Goal: Register for event/course

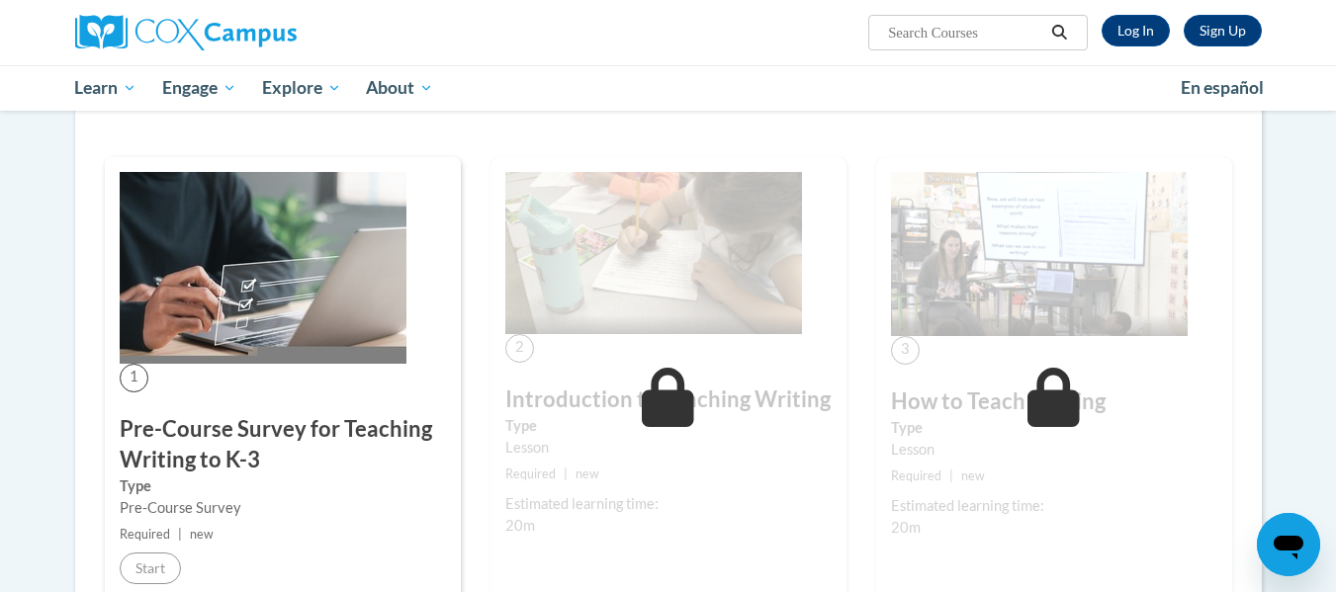
scroll to position [396, 0]
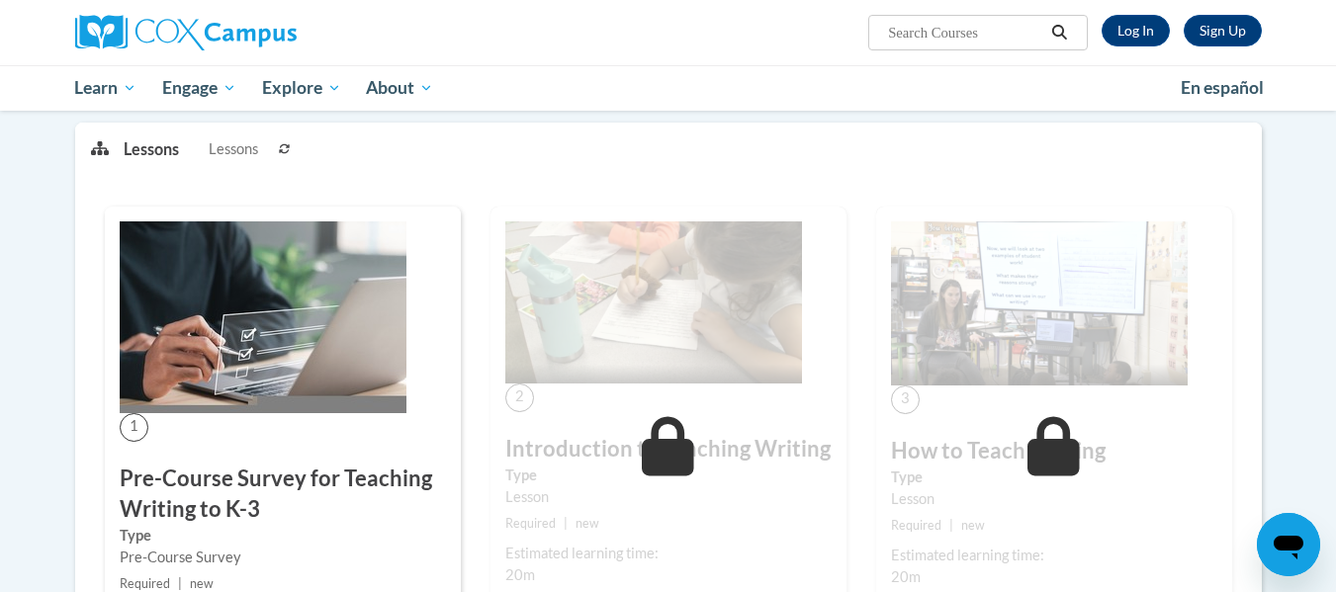
scroll to position [396, 0]
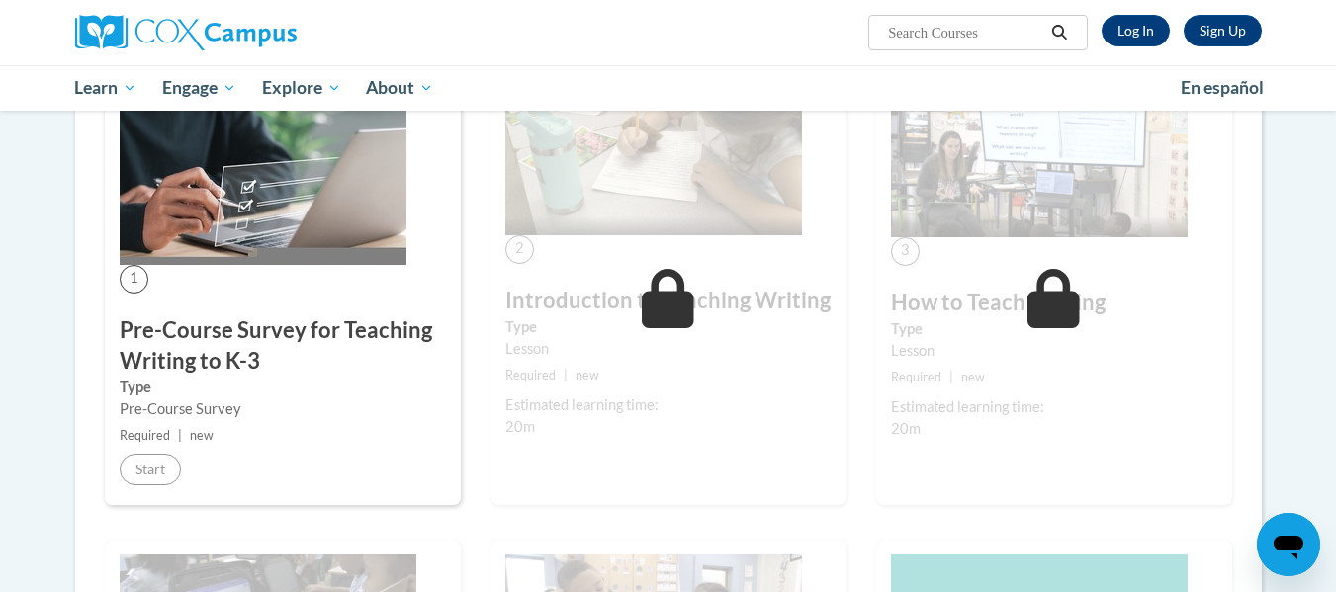
click at [1158, 50] on div "Sign Up Log In Search Search..." at bounding box center [668, 32] width 1246 height 65
click at [1150, 32] on link "Log In" at bounding box center [1136, 31] width 68 height 32
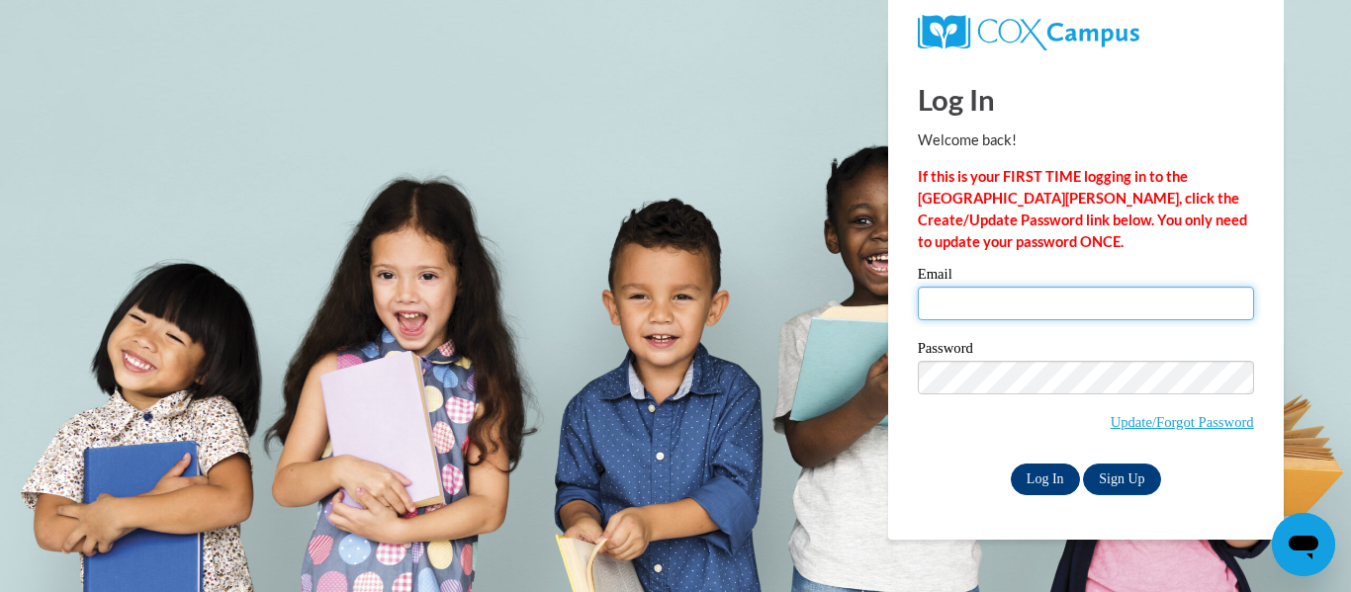
type input "[EMAIL_ADDRESS][DOMAIN_NAME]"
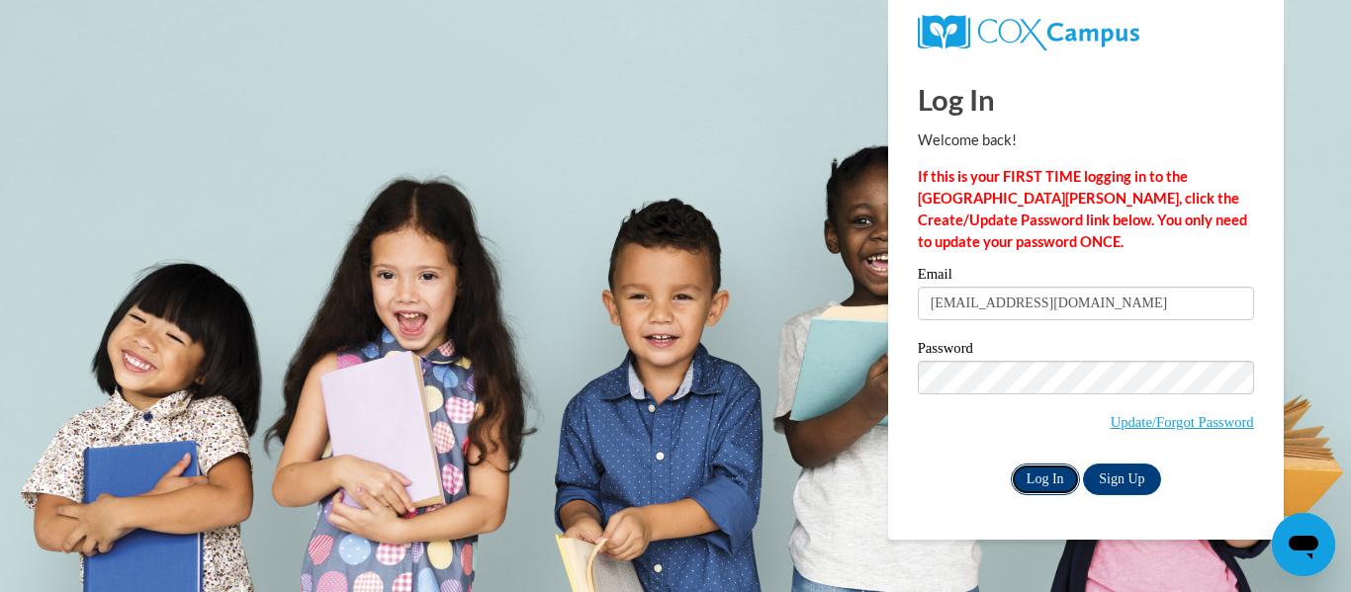
click at [1034, 473] on input "Log In" at bounding box center [1045, 480] width 69 height 32
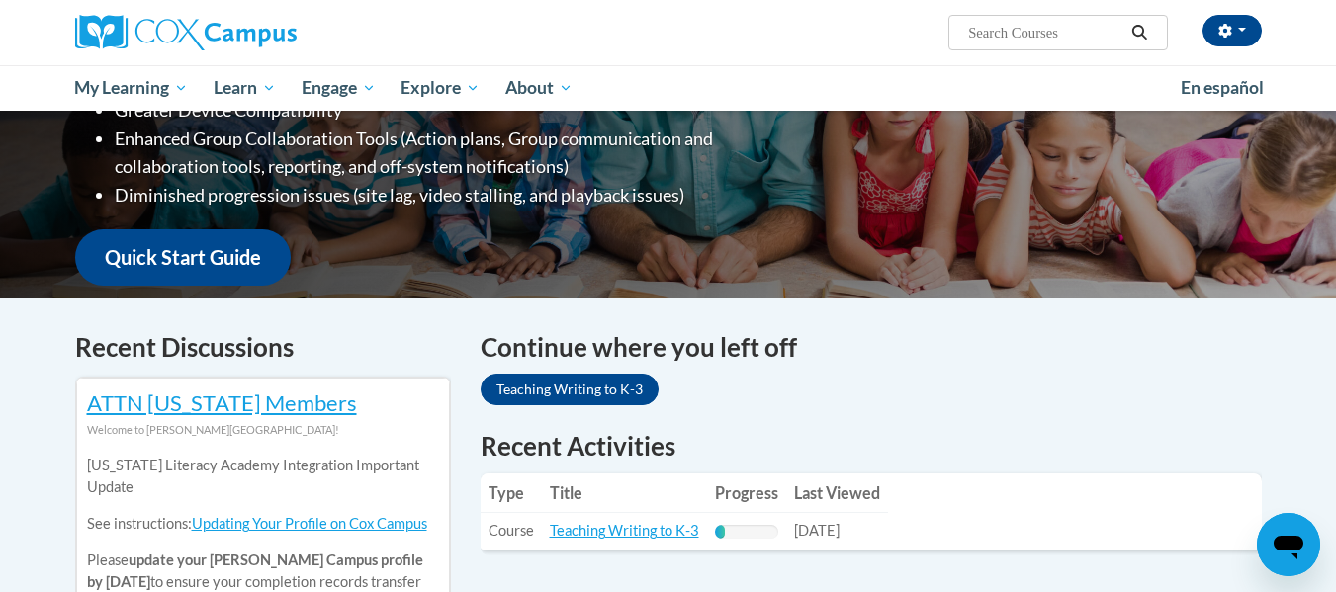
scroll to position [198, 0]
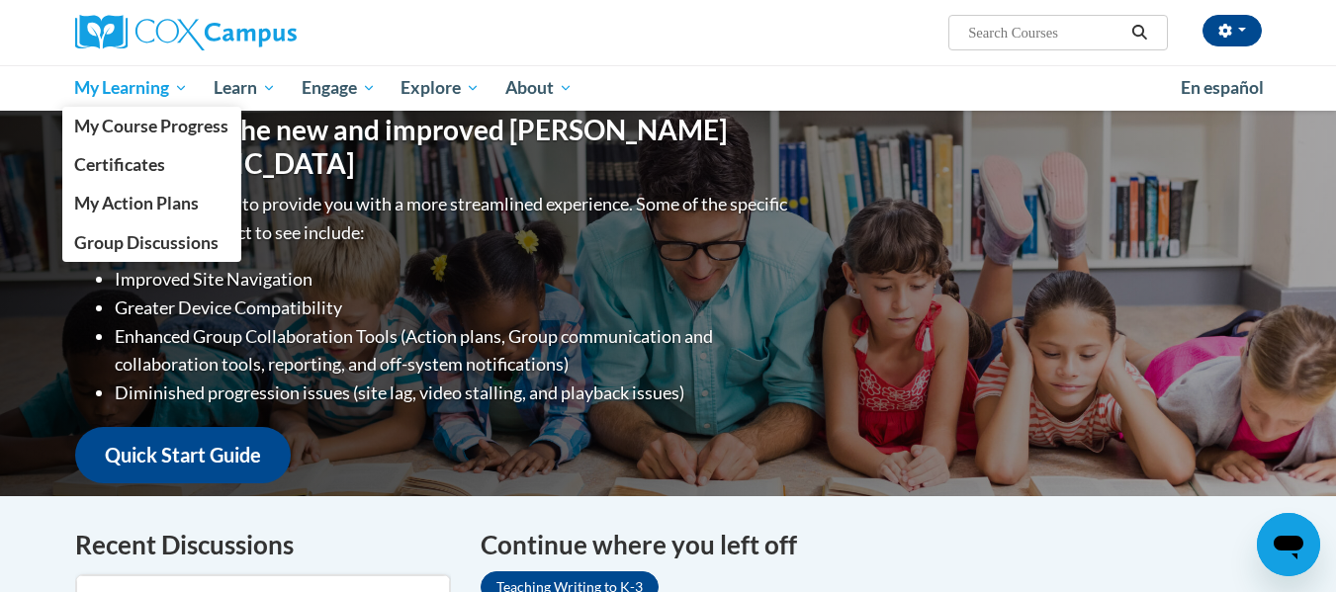
click at [155, 103] on link "My Learning" at bounding box center [131, 87] width 139 height 45
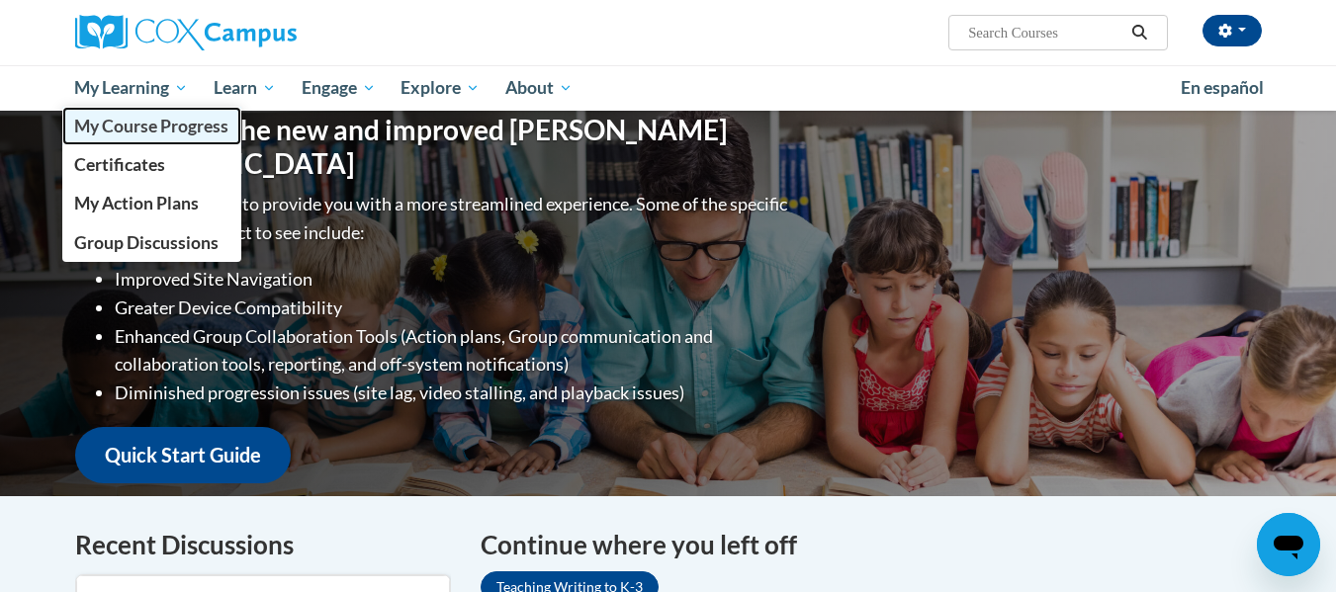
click at [173, 139] on link "My Course Progress" at bounding box center [152, 126] width 180 height 39
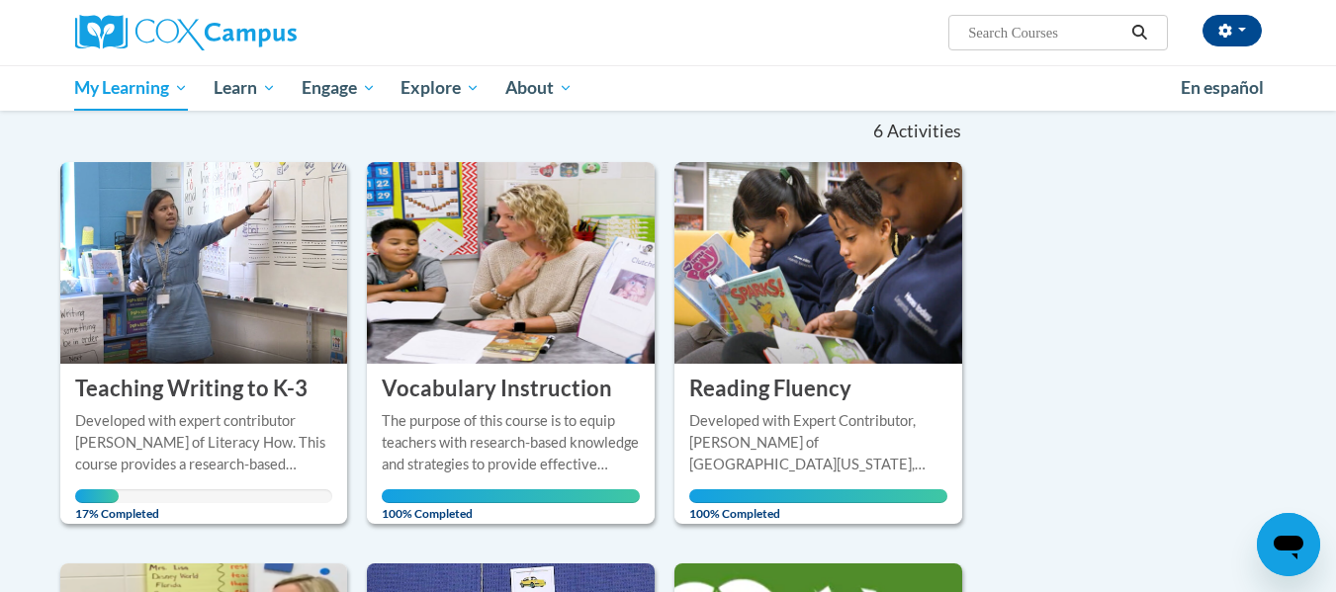
scroll to position [396, 0]
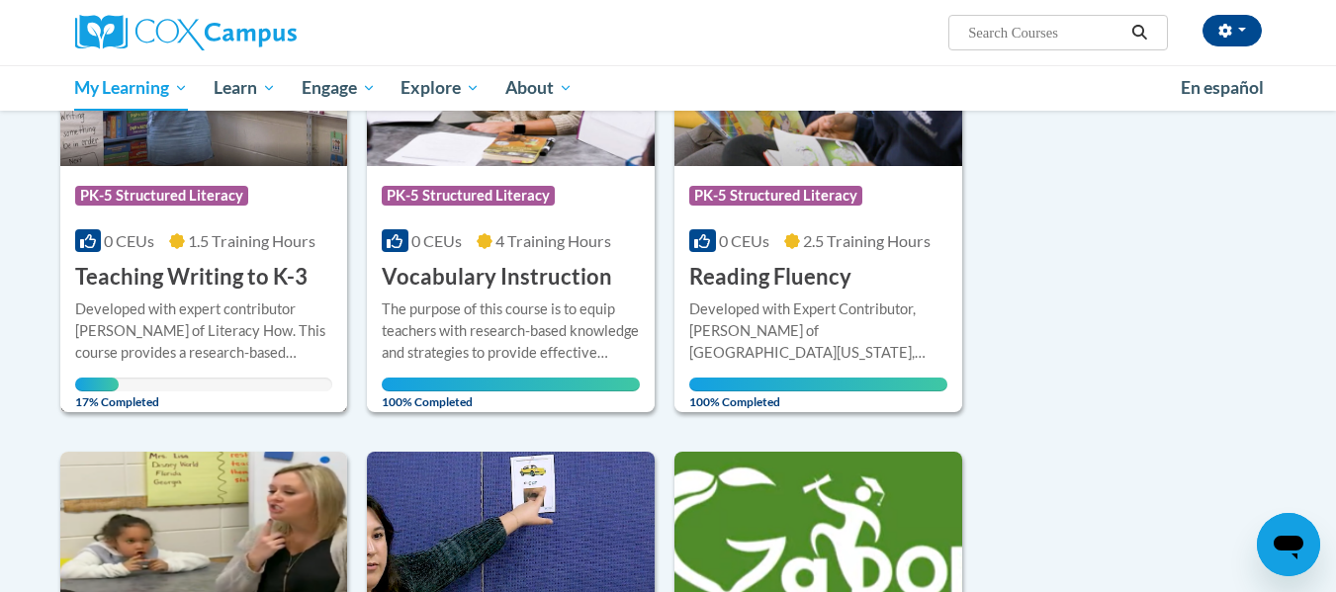
click at [233, 228] on div "Course Category: PK-5 Structured Literacy 0 CEUs 1.5 Training Hours COURSE Teac…" at bounding box center [204, 229] width 288 height 127
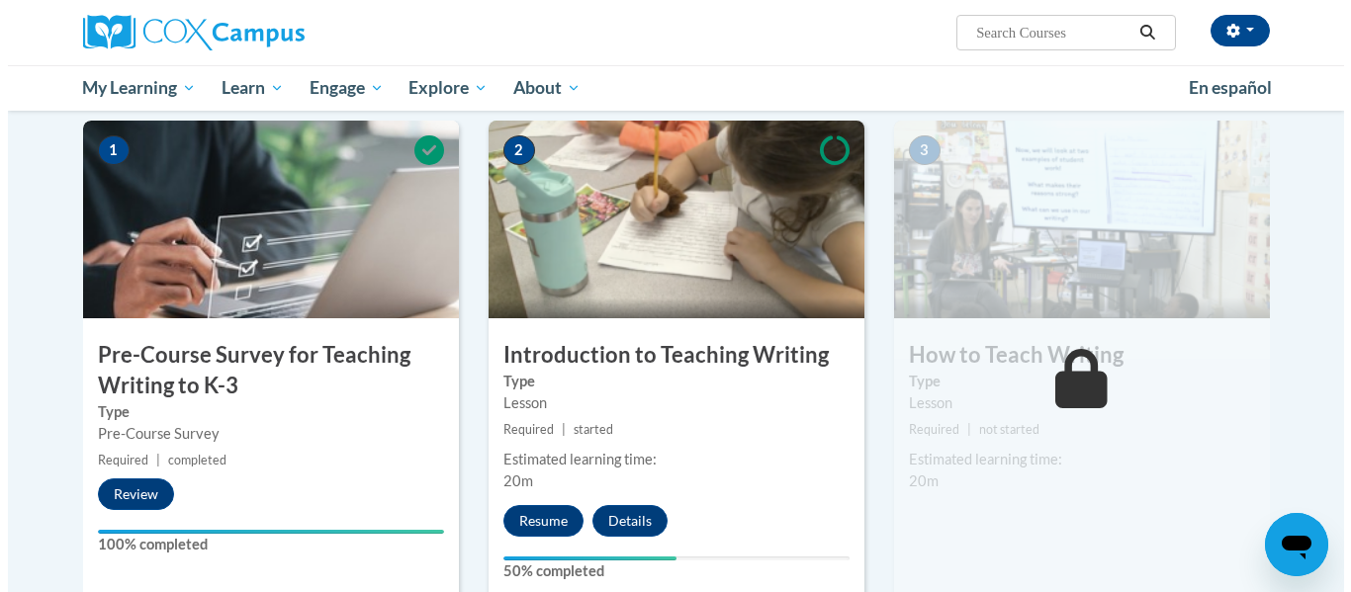
scroll to position [692, 0]
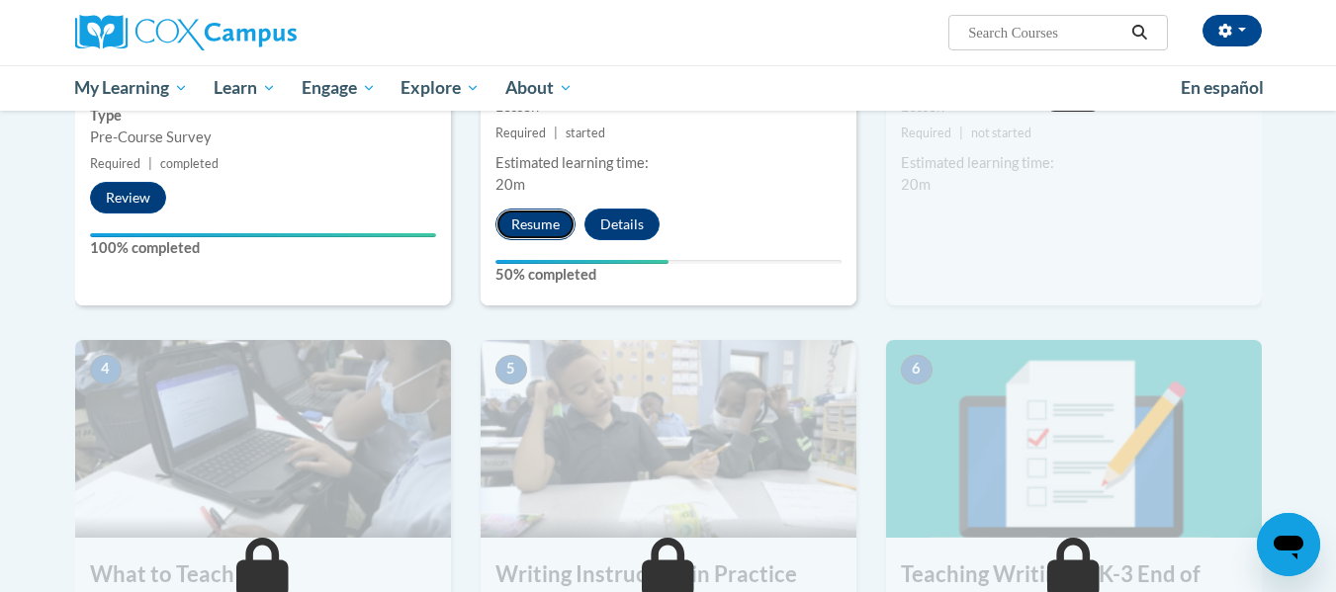
click at [534, 218] on button "Resume" at bounding box center [536, 225] width 80 height 32
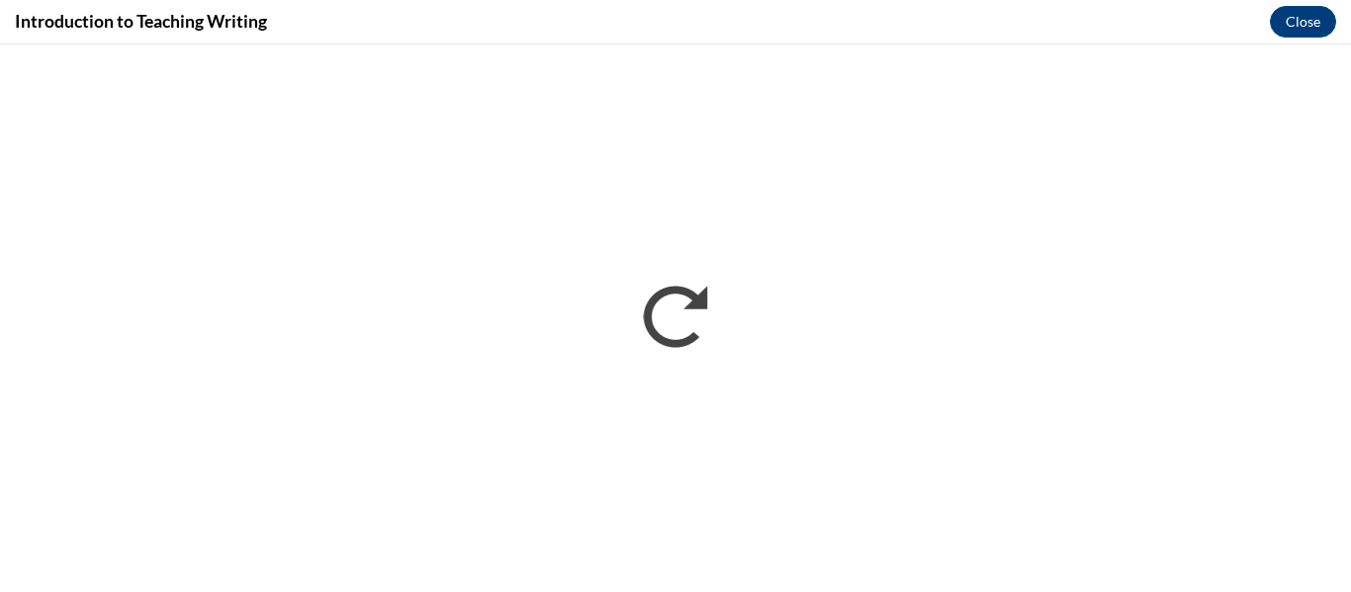
scroll to position [0, 0]
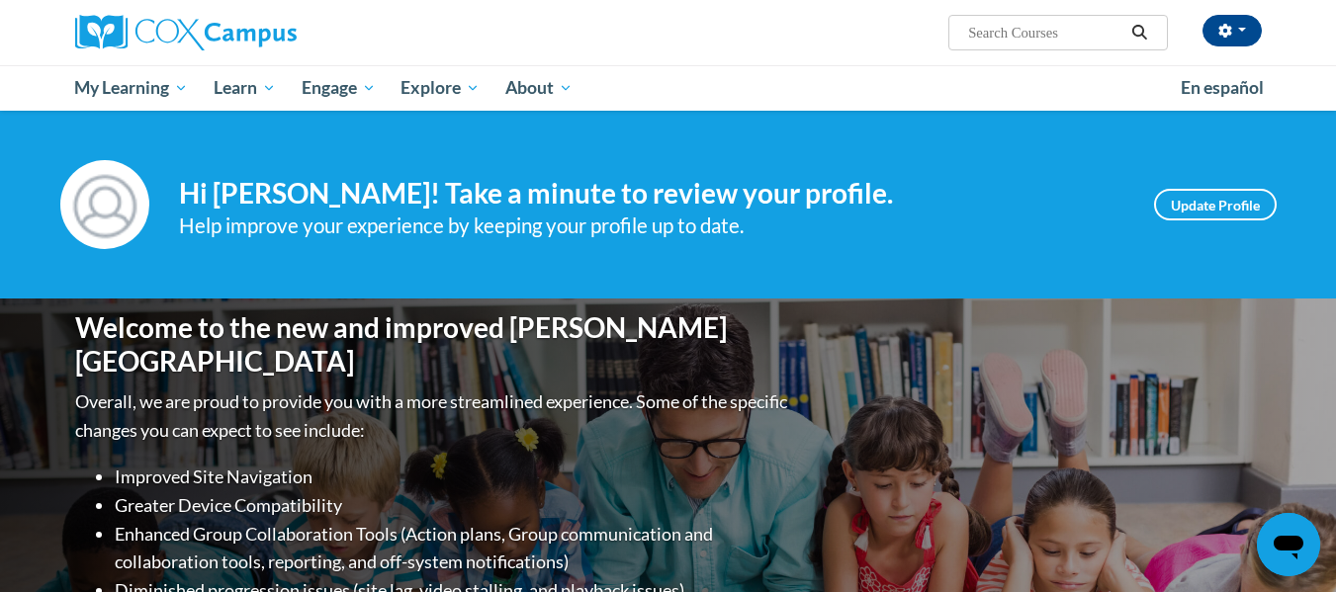
click at [1065, 43] on input "Search..." at bounding box center [1045, 33] width 158 height 24
type input "meaningful read-alouds"
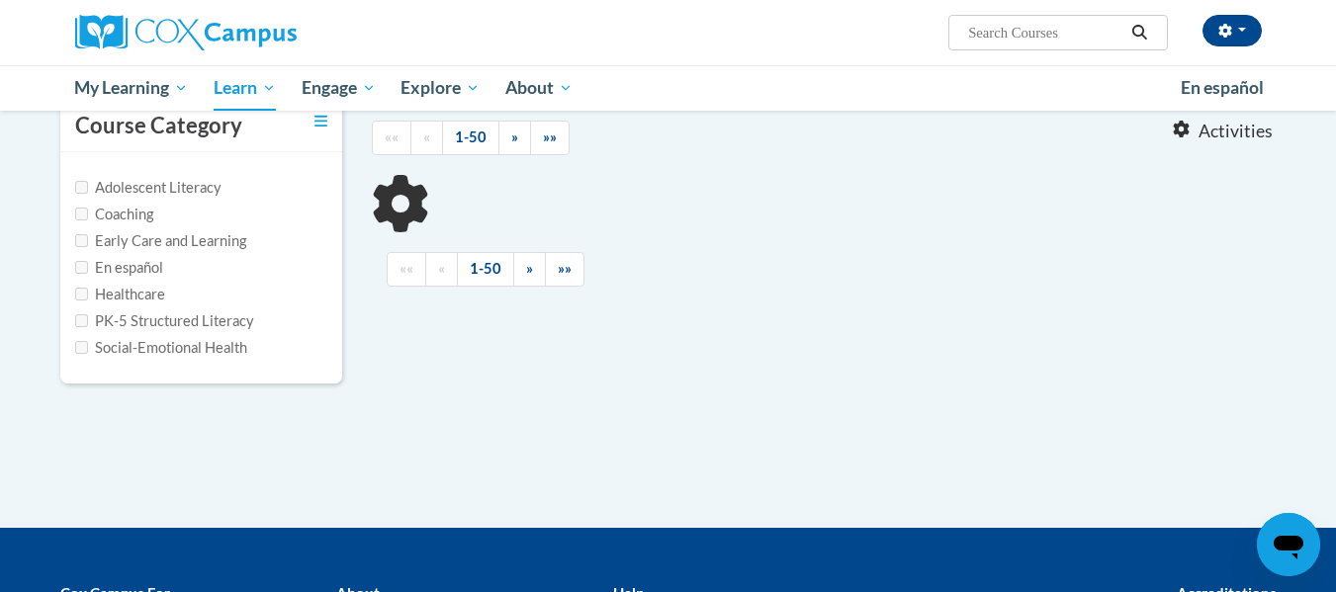
scroll to position [99, 0]
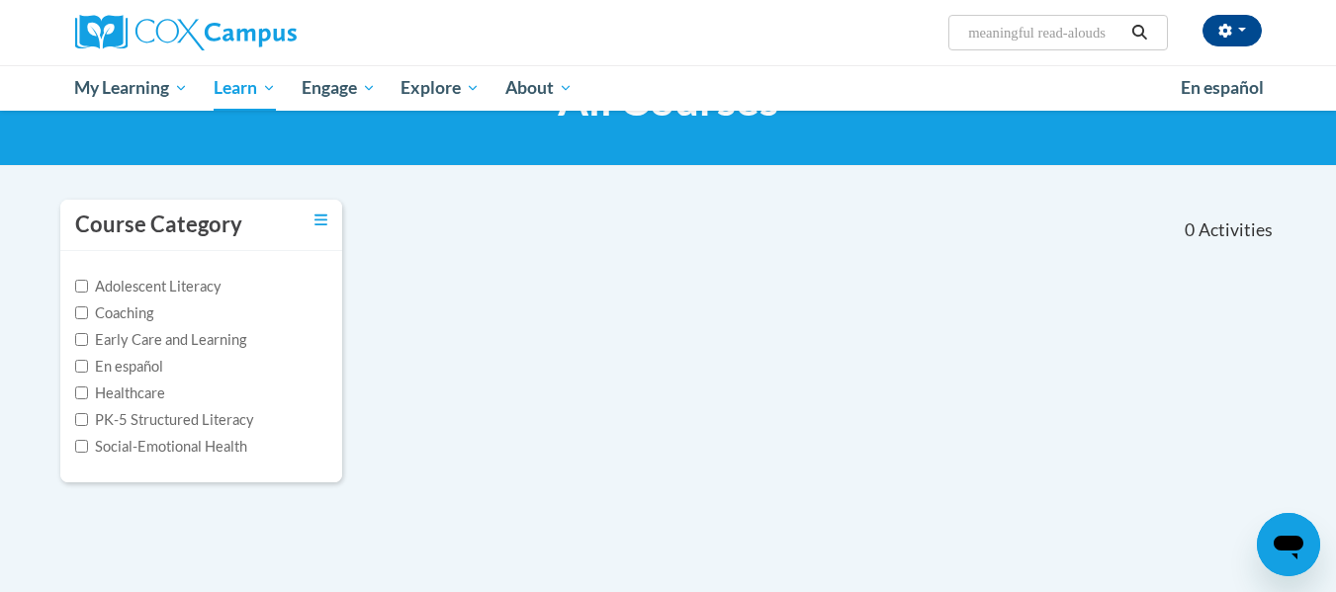
click at [1022, 34] on input "meaningful read-alouds" at bounding box center [1045, 33] width 158 height 24
type input "vocab and oral language"
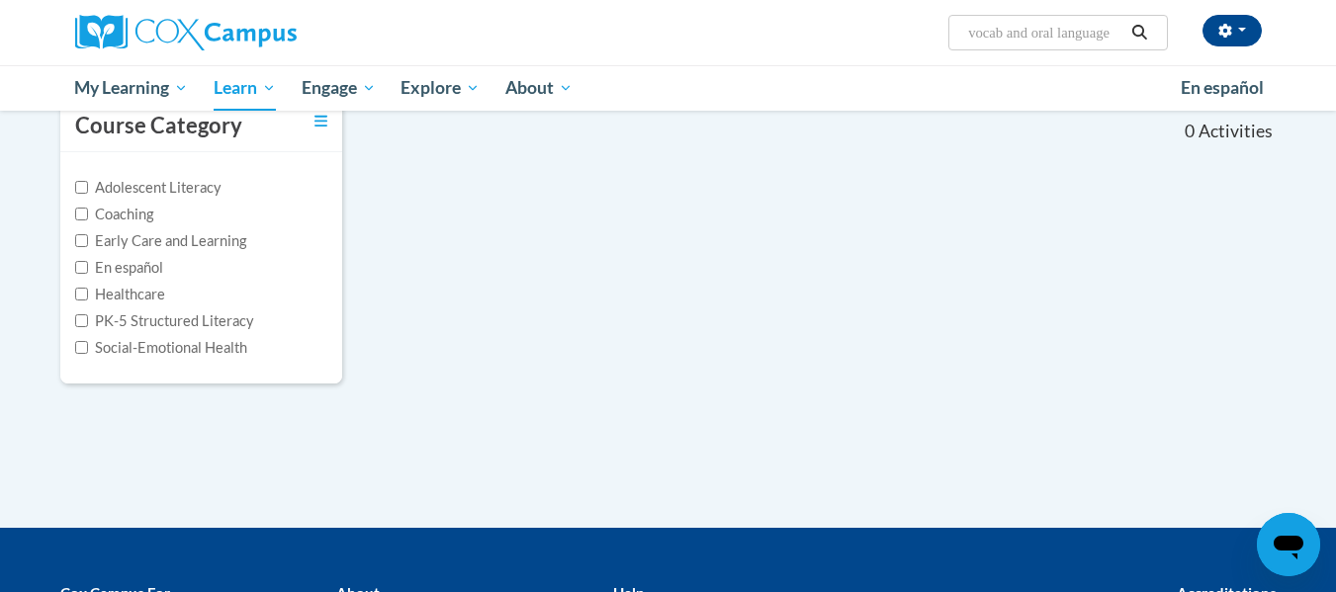
scroll to position [99, 0]
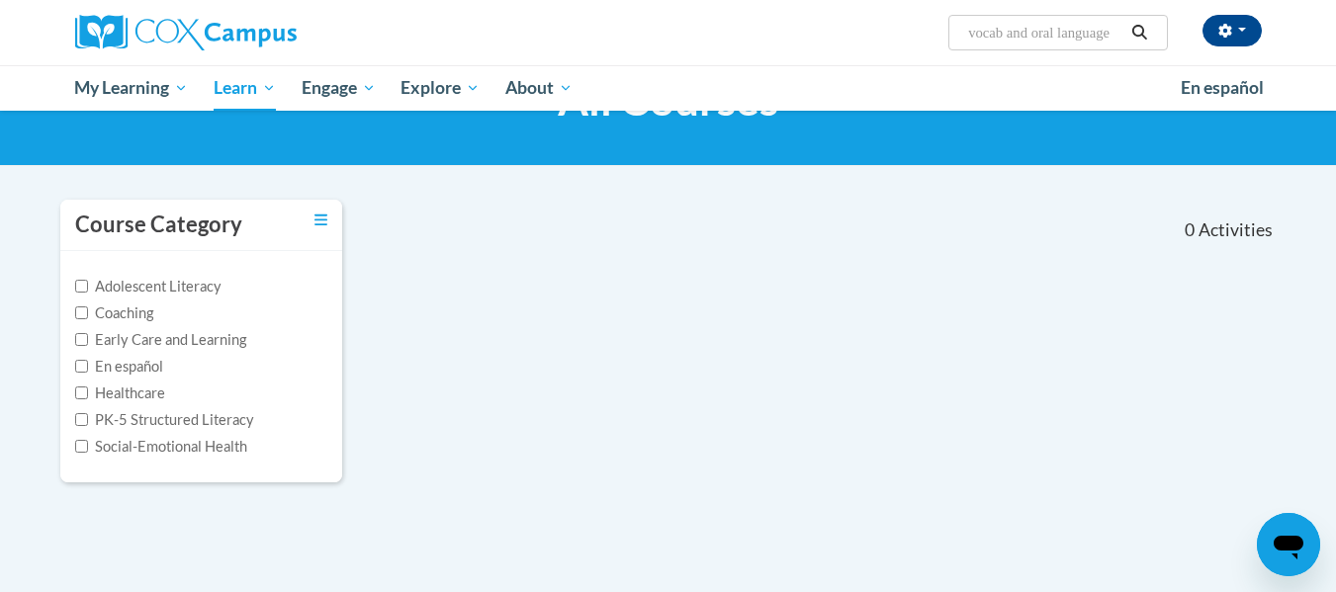
click at [1084, 27] on input "vocab and oral language" at bounding box center [1045, 33] width 158 height 24
paste input "Meaningful Read-Alouds for Vocabulary and Oral Language Comprehension"
type input "Meaningful Read-Alouds for Vocabulary and Oral Language Comprehension"
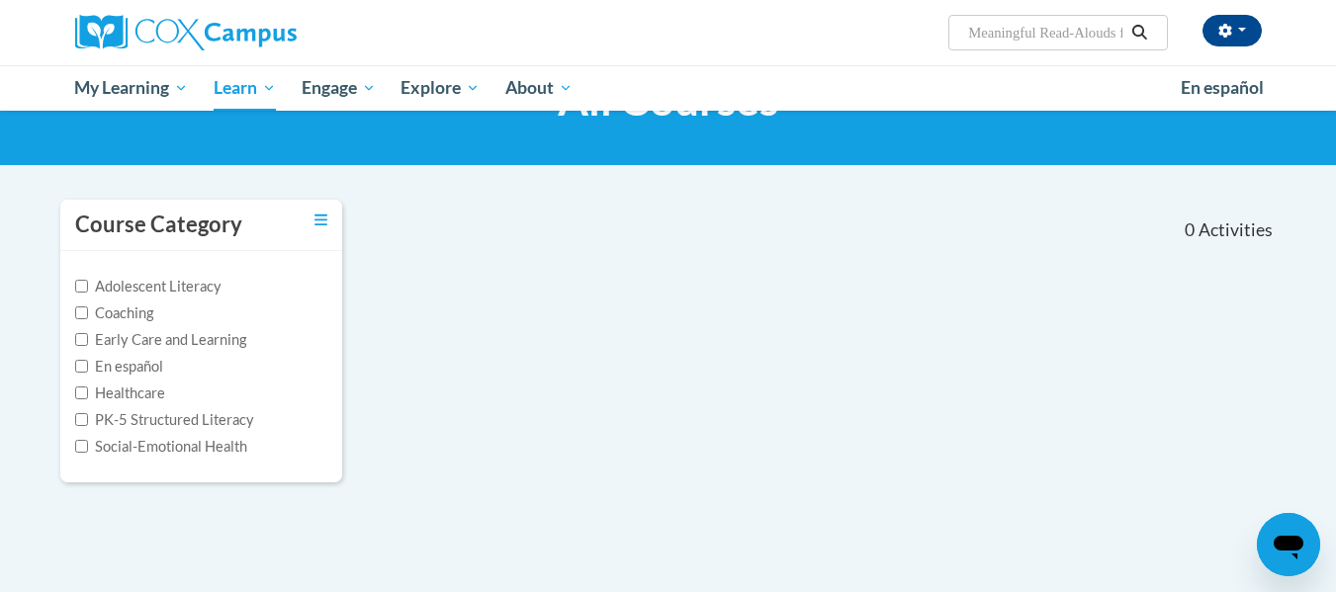
scroll to position [0, 325]
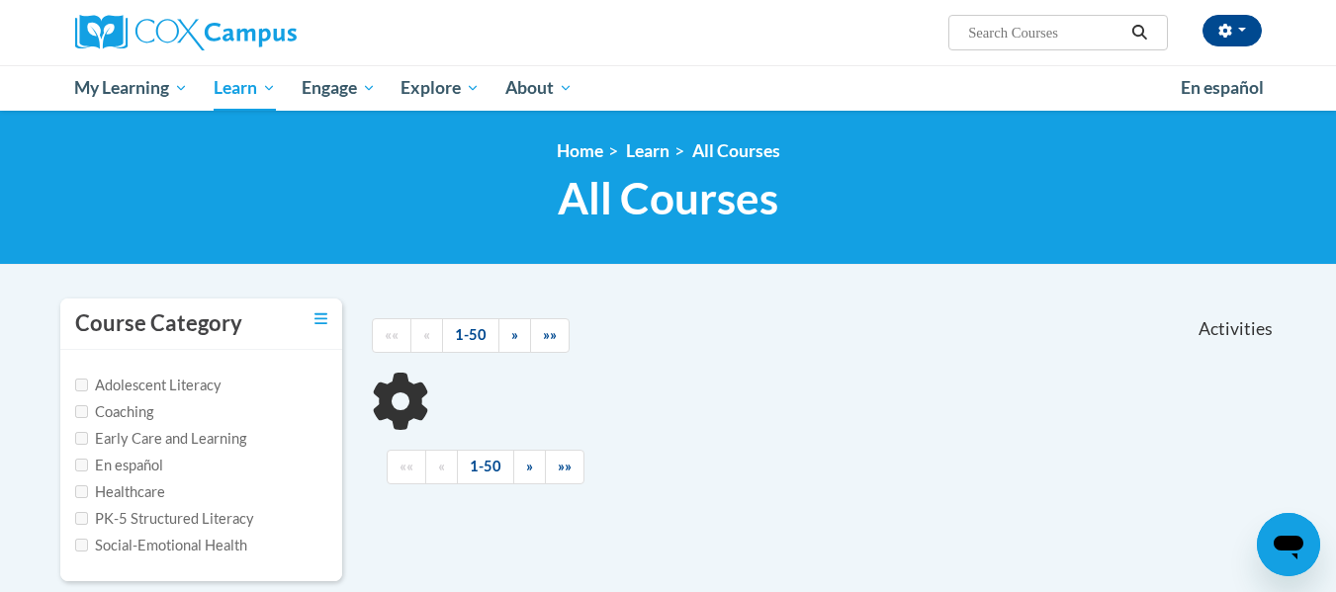
scroll to position [198, 0]
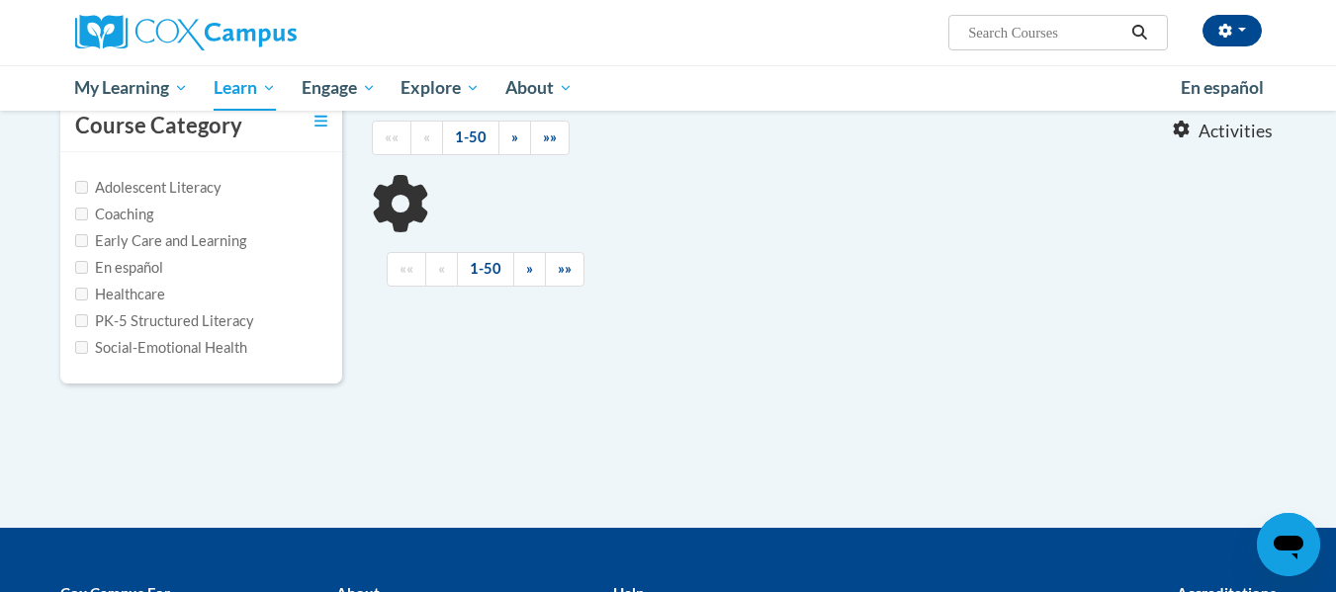
type input "Meaningful Read-Alouds for Vocabulary and Oral Language Comprehension"
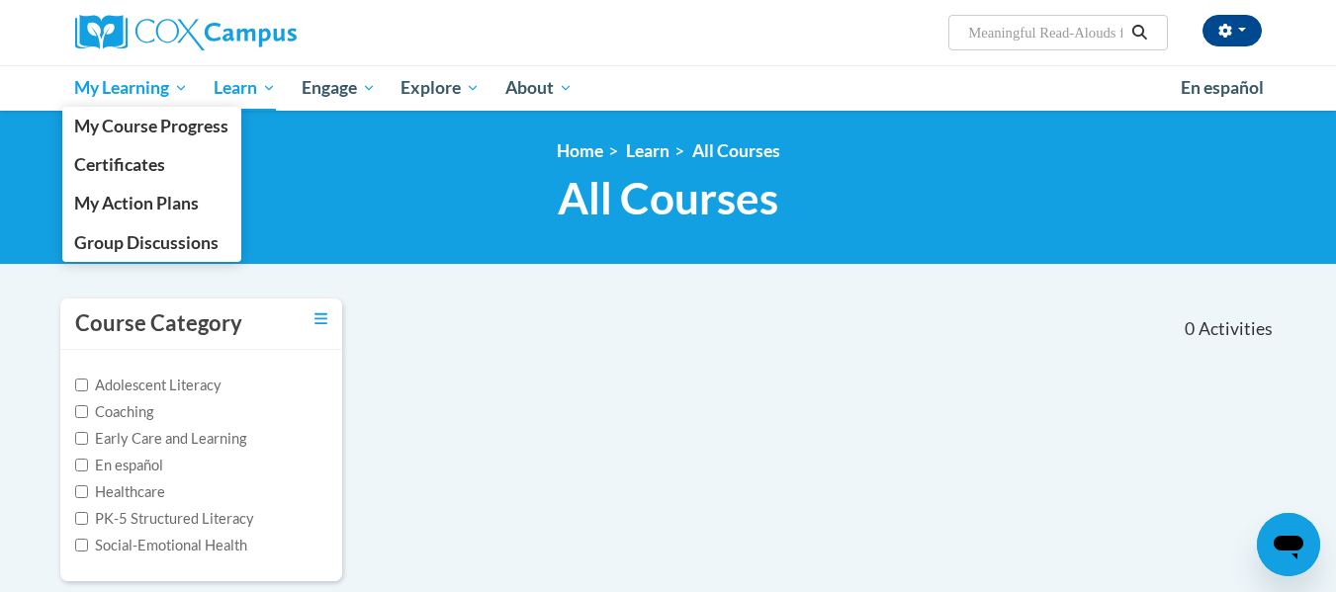
click at [135, 93] on span "My Learning" at bounding box center [131, 88] width 114 height 24
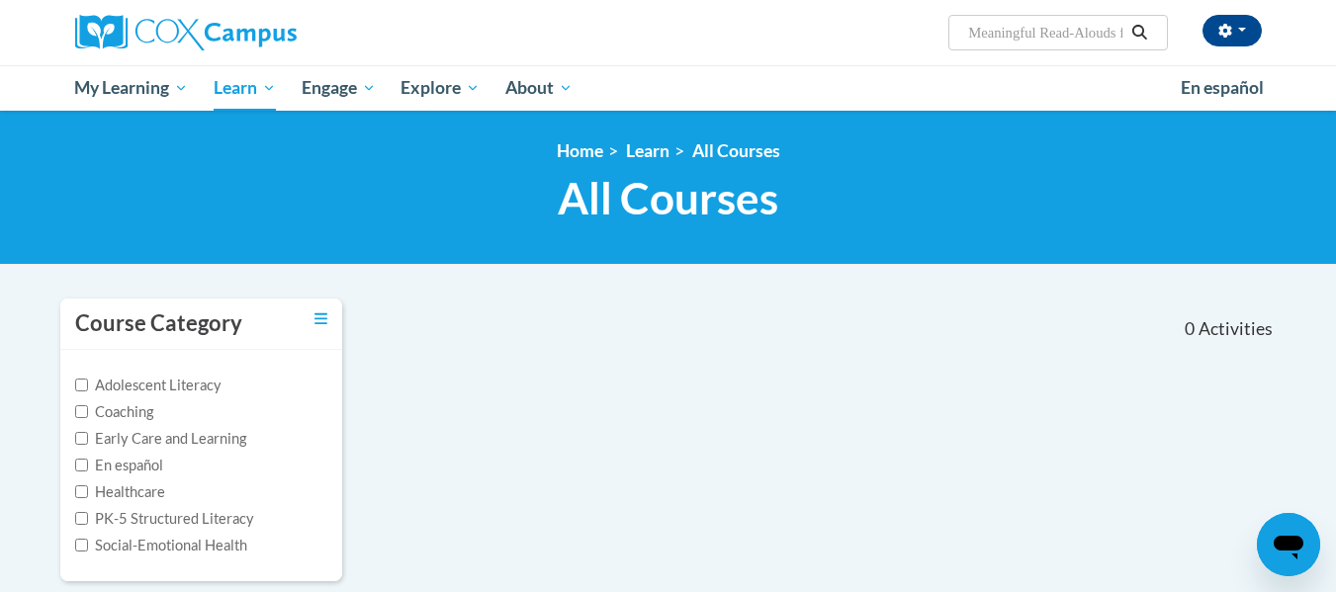
click at [379, 251] on div "<en>My Learning</en><fr>New fr_My Learning</fr><it>New it_My Learning</it><de>N…" at bounding box center [668, 188] width 1336 height 154
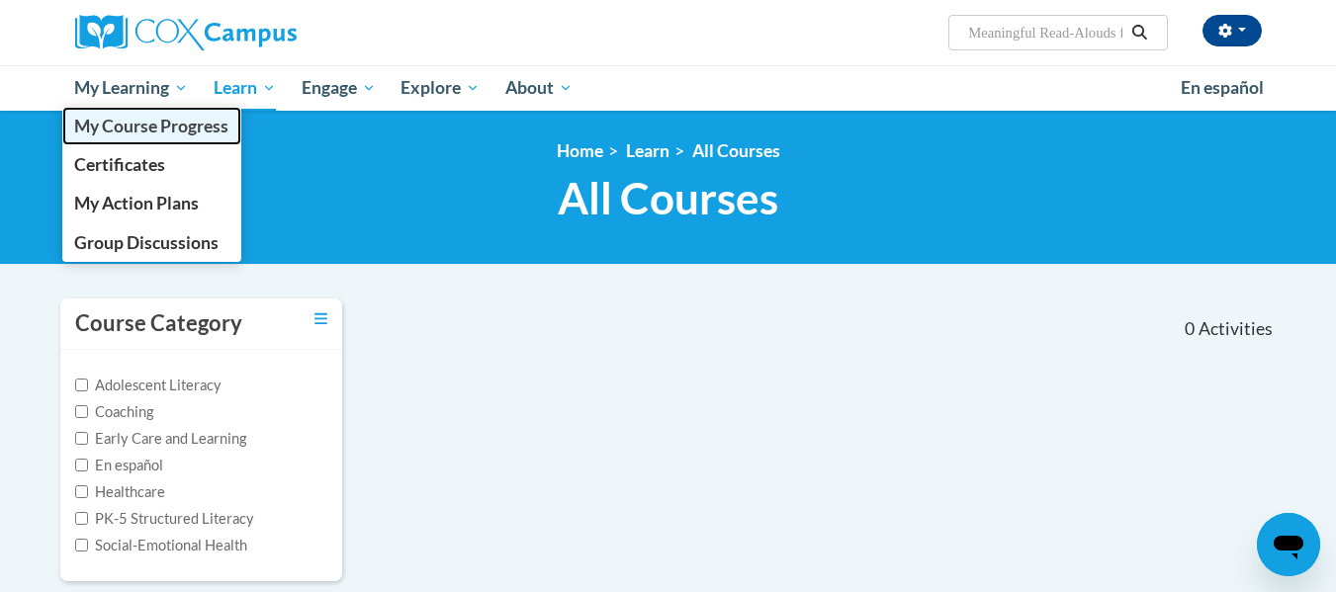
click at [127, 136] on span "My Course Progress" at bounding box center [151, 126] width 154 height 21
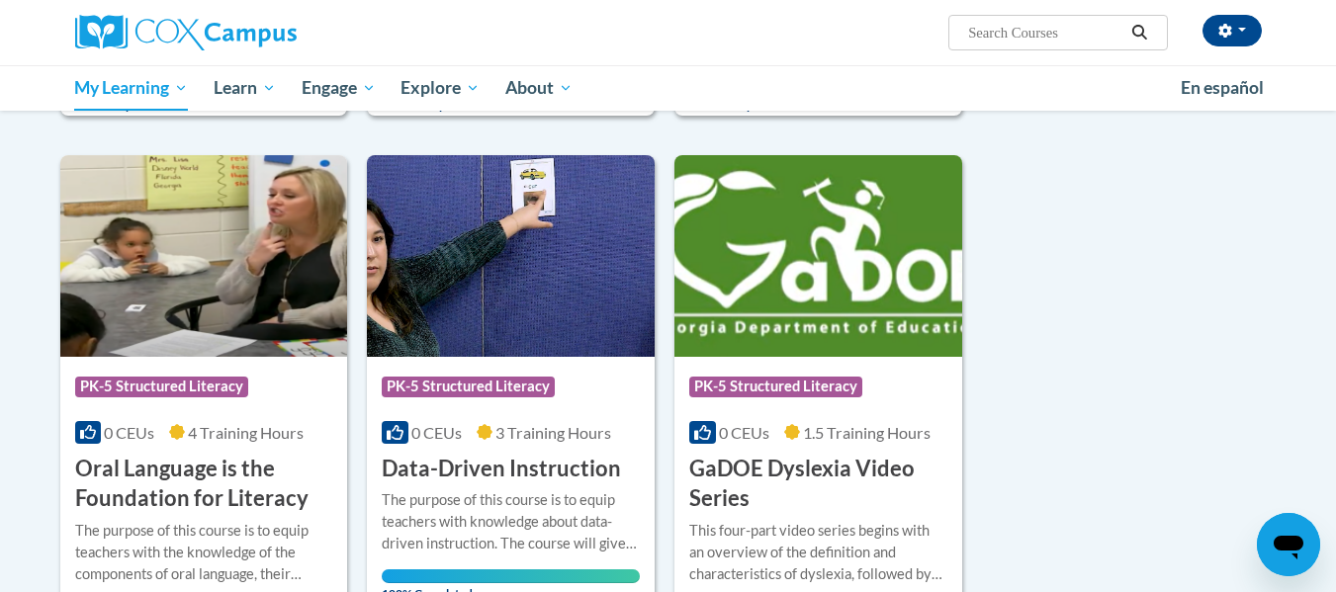
scroll to position [791, 0]
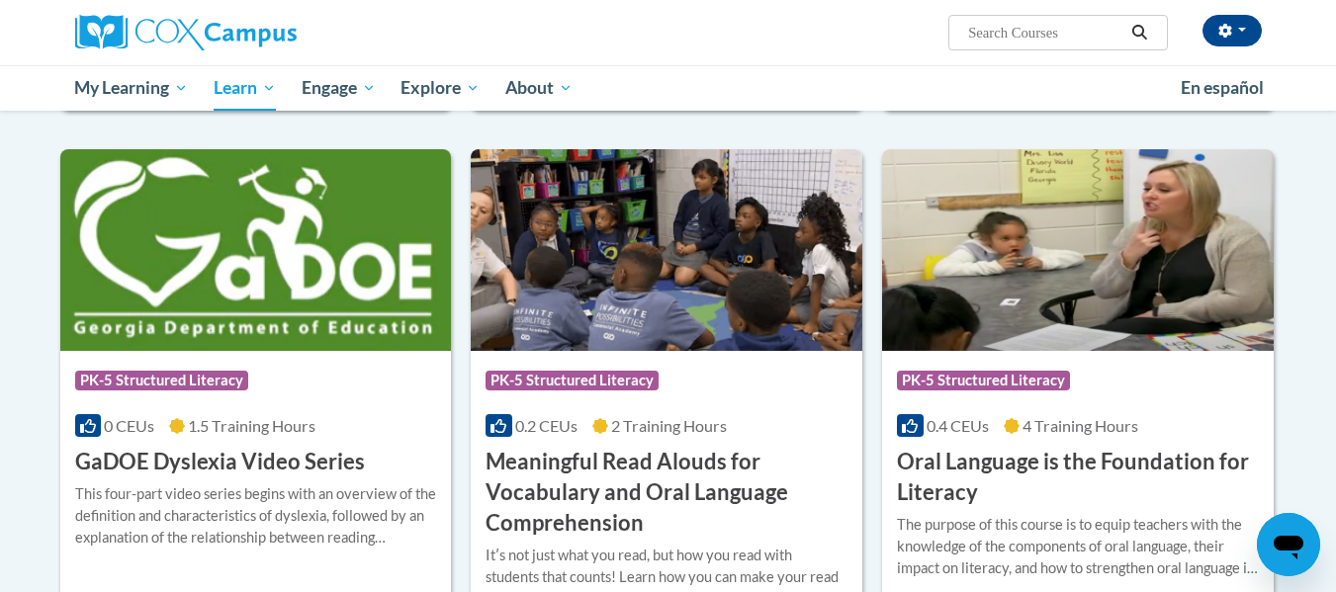
scroll to position [1385, 0]
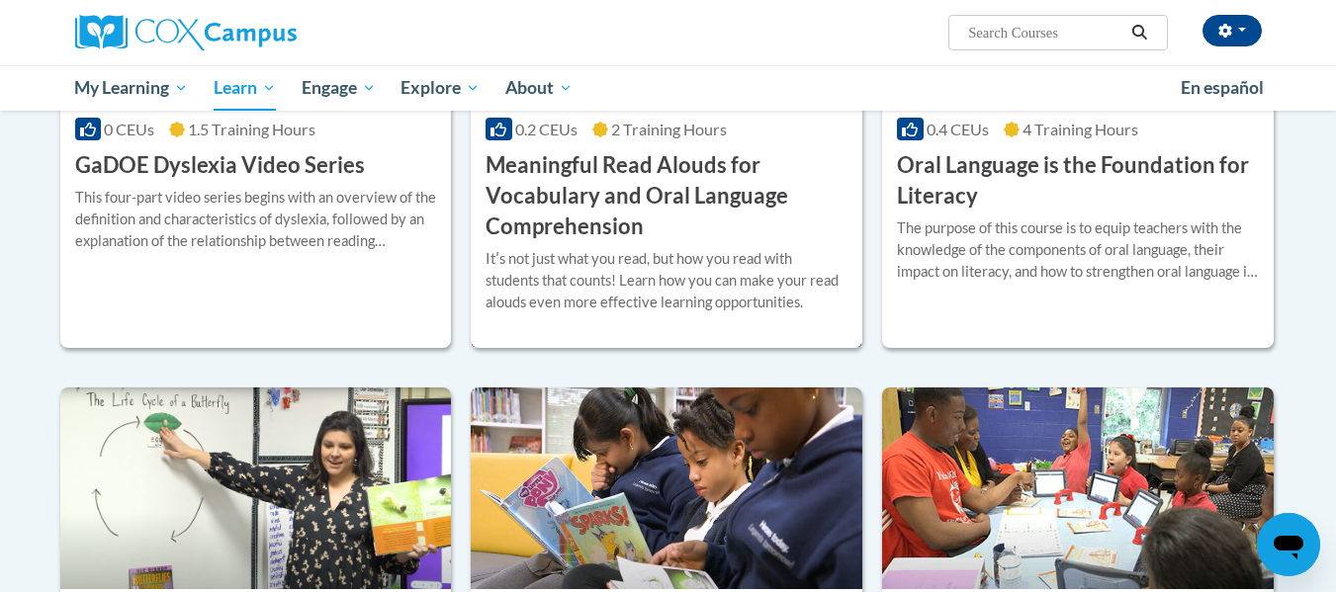
click at [626, 225] on h3 "Meaningful Read Alouds for Vocabulary and Oral Language Comprehension" at bounding box center [667, 195] width 362 height 91
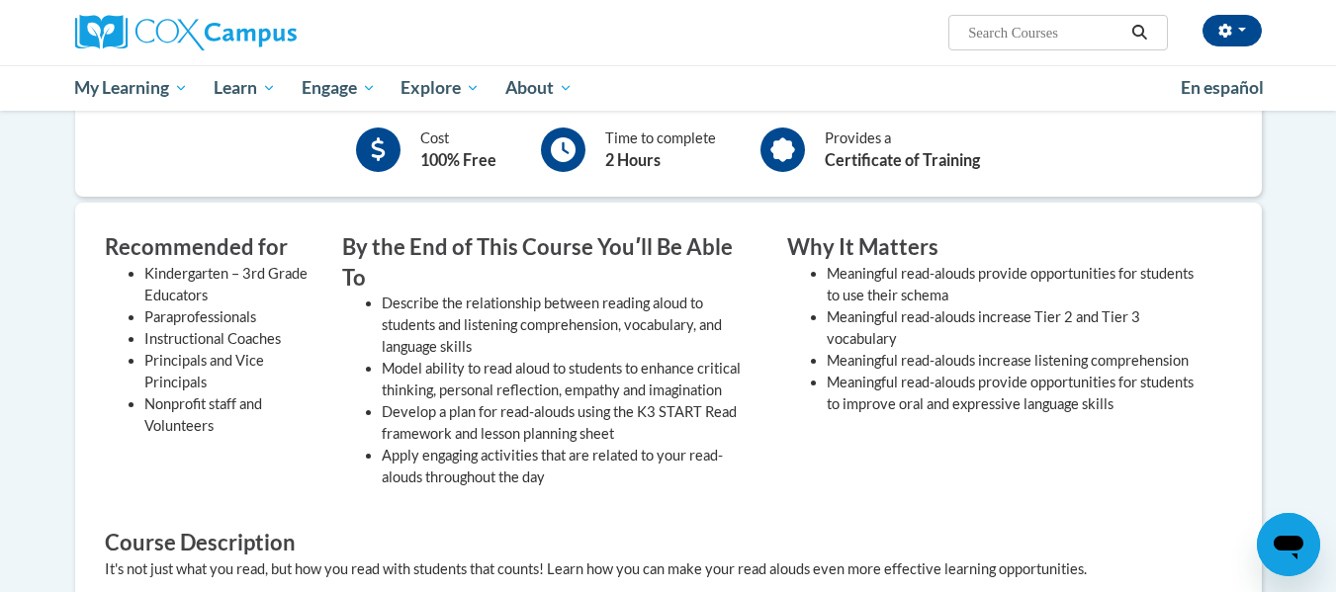
scroll to position [368, 0]
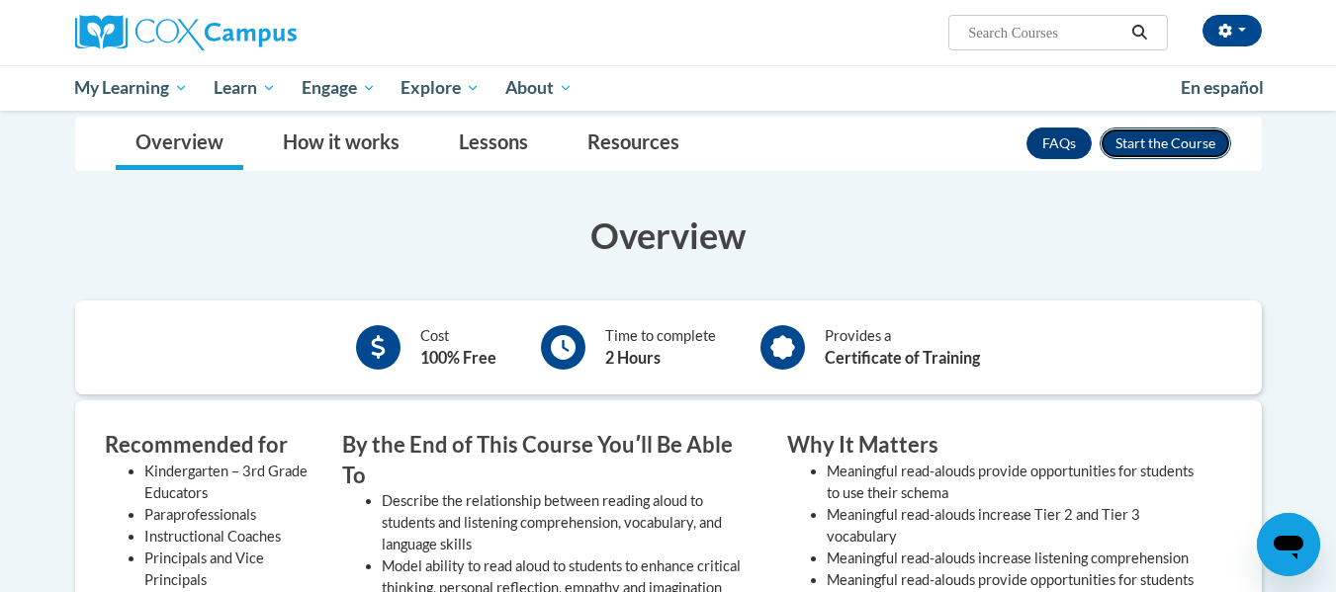
click at [1155, 140] on button "Enroll" at bounding box center [1166, 144] width 132 height 32
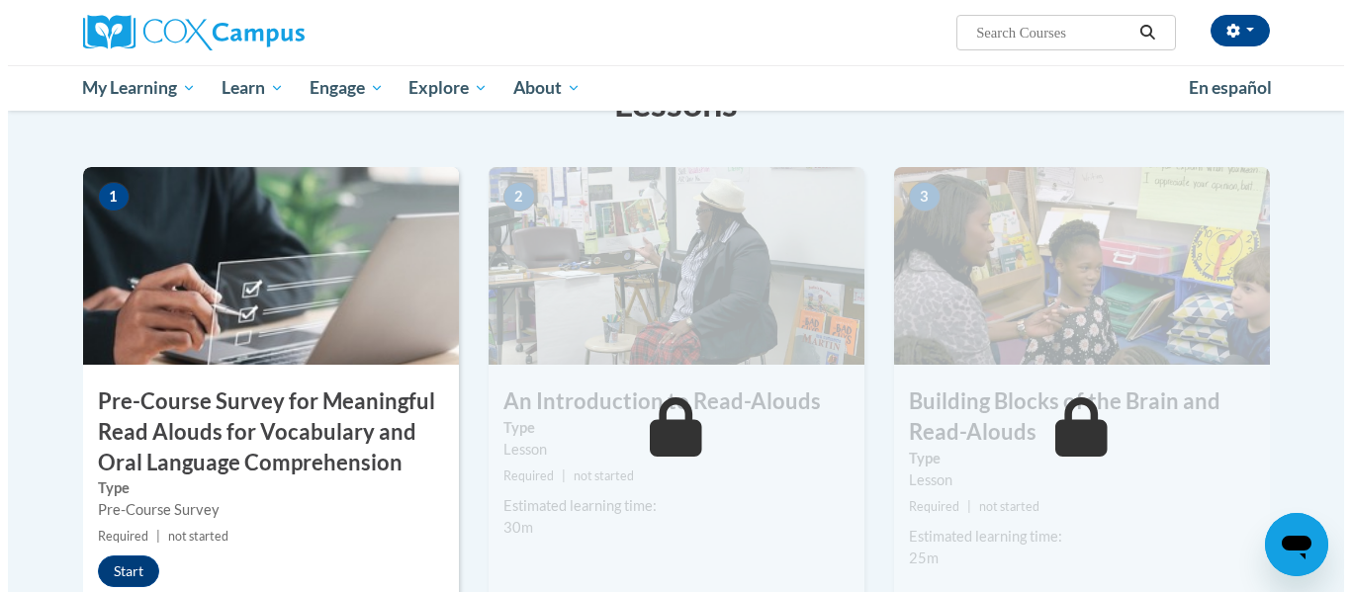
scroll to position [495, 0]
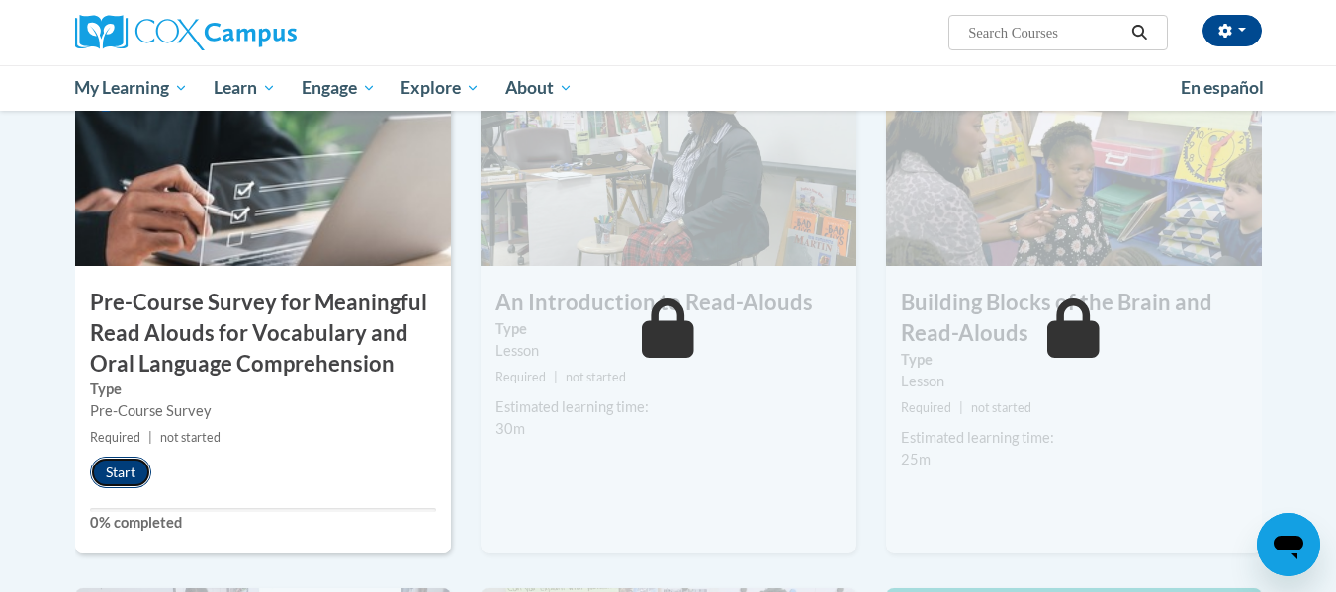
click at [114, 480] on button "Start" at bounding box center [120, 473] width 61 height 32
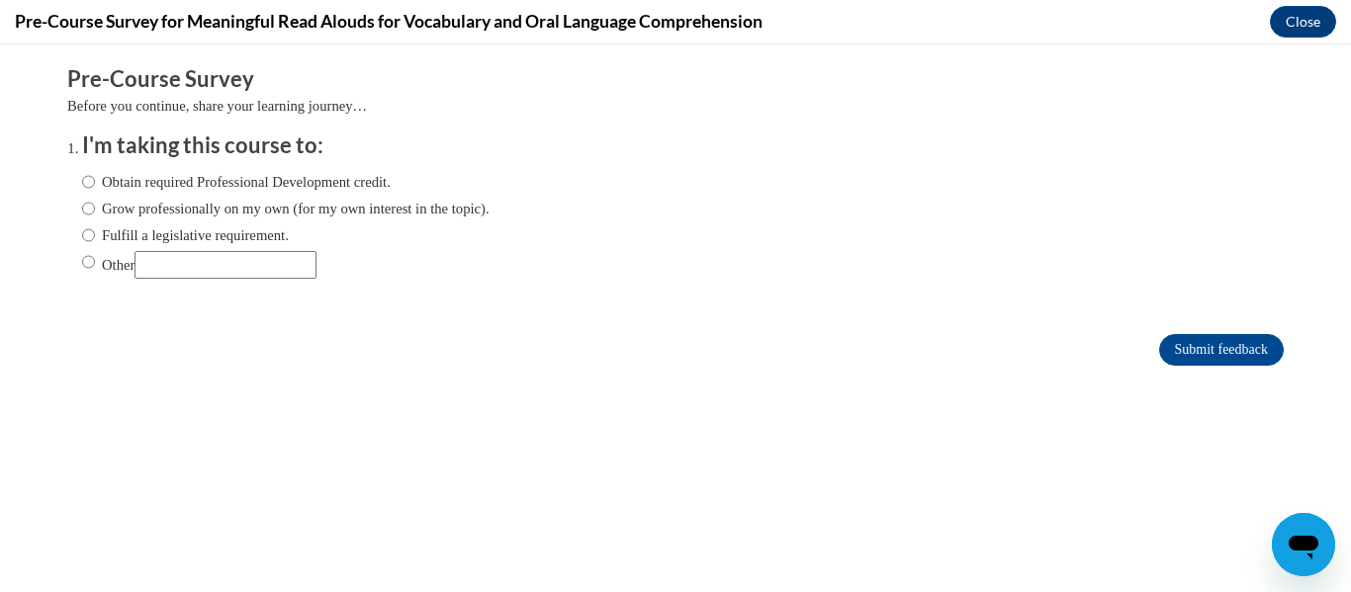
scroll to position [0, 0]
click at [170, 185] on label "Obtain required Professional Development credit." at bounding box center [236, 182] width 309 height 22
click at [95, 185] on input "Obtain required Professional Development credit." at bounding box center [88, 182] width 13 height 22
radio input "true"
click at [1192, 362] on input "Submit feedback" at bounding box center [1221, 350] width 125 height 32
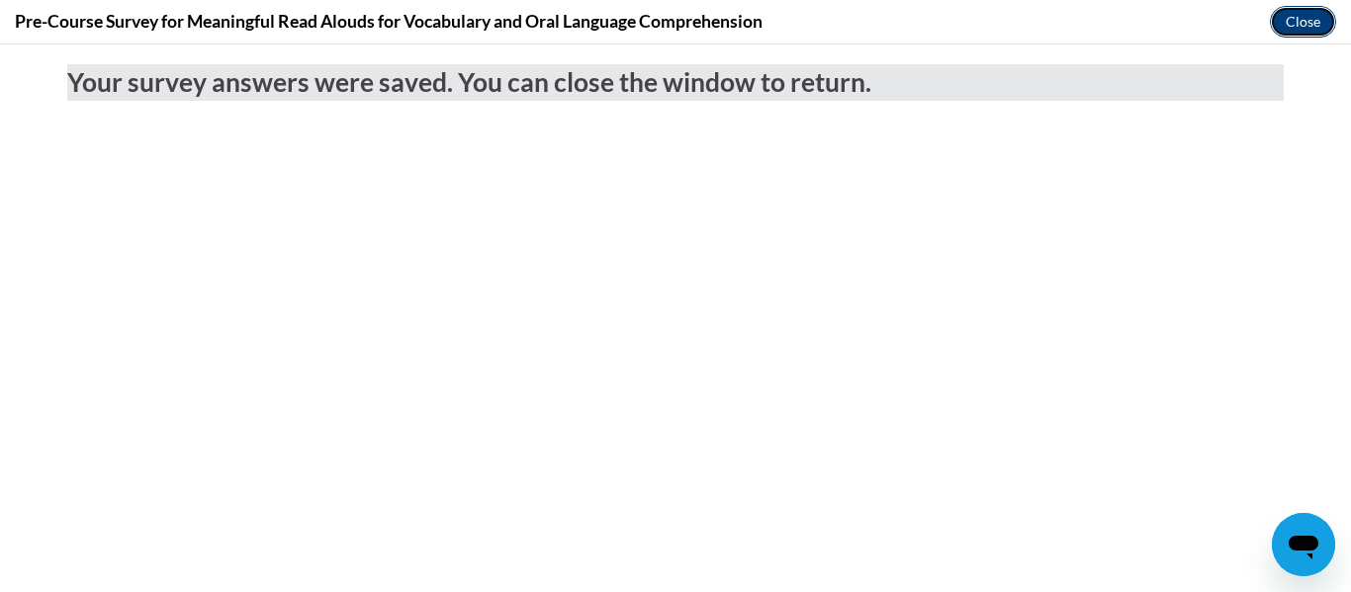
click at [1318, 23] on button "Close" at bounding box center [1303, 22] width 66 height 32
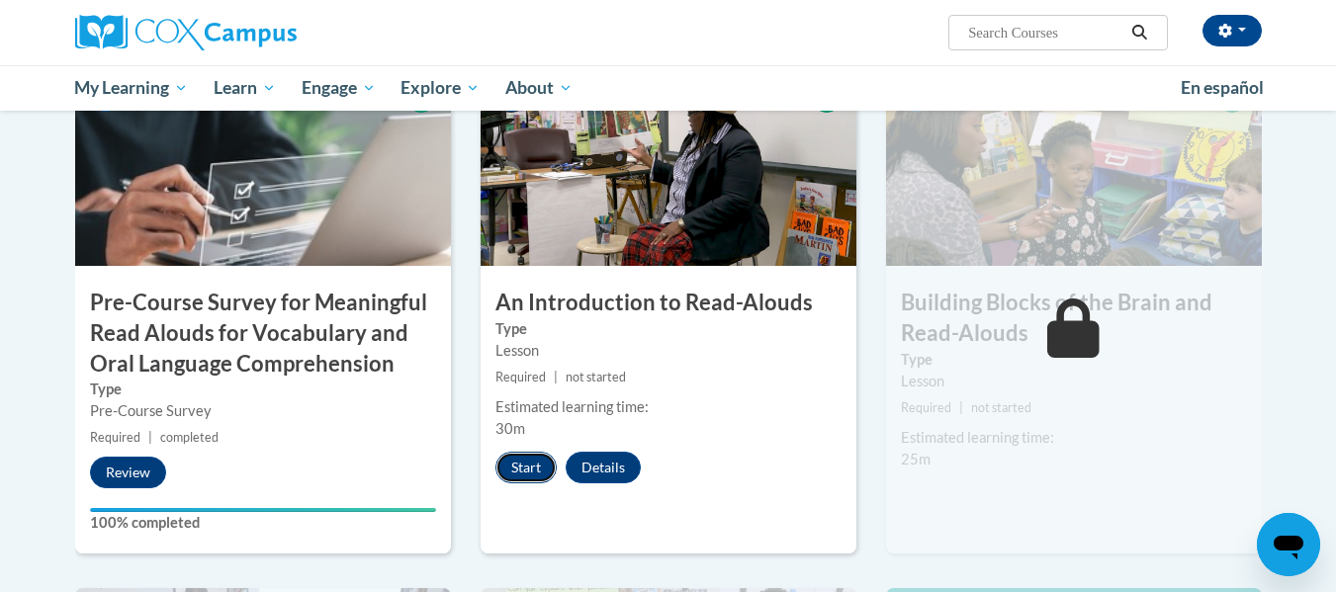
click at [529, 469] on button "Start" at bounding box center [526, 468] width 61 height 32
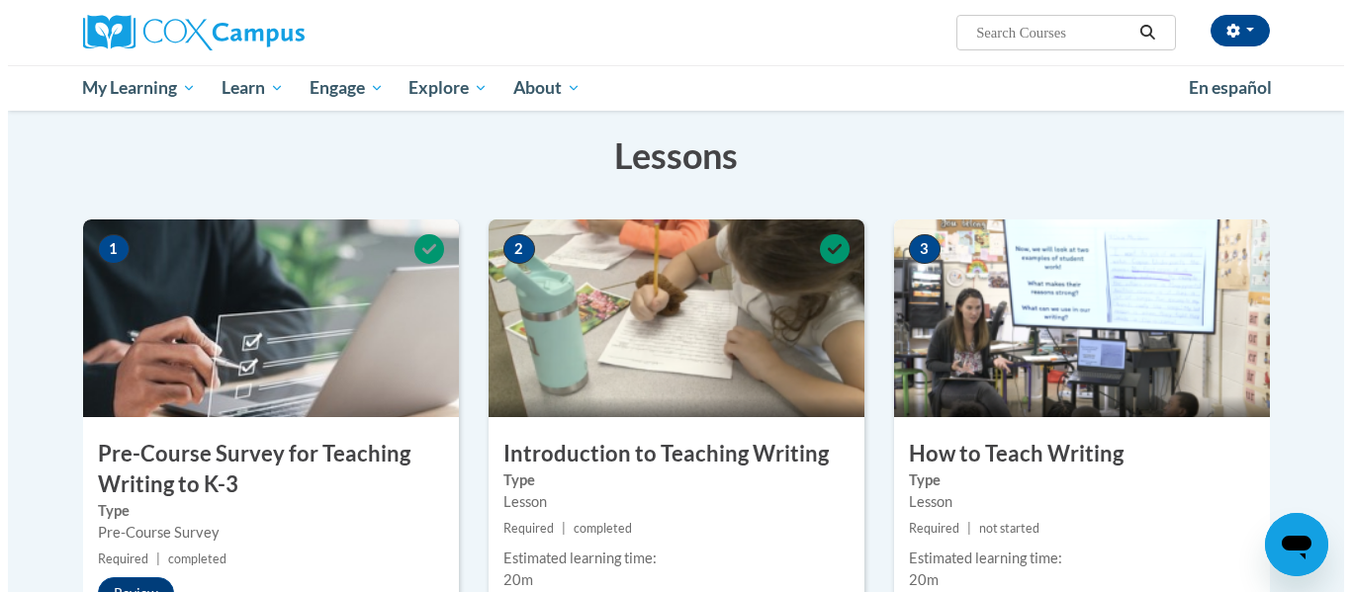
scroll to position [593, 0]
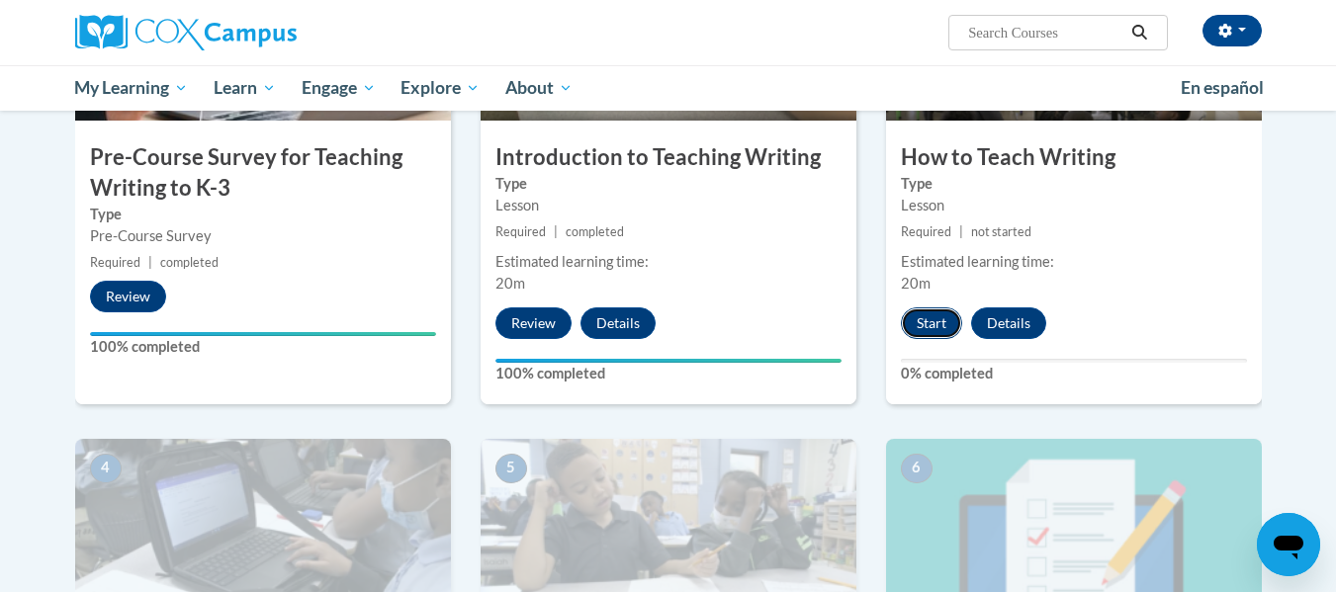
click at [934, 318] on button "Start" at bounding box center [931, 324] width 61 height 32
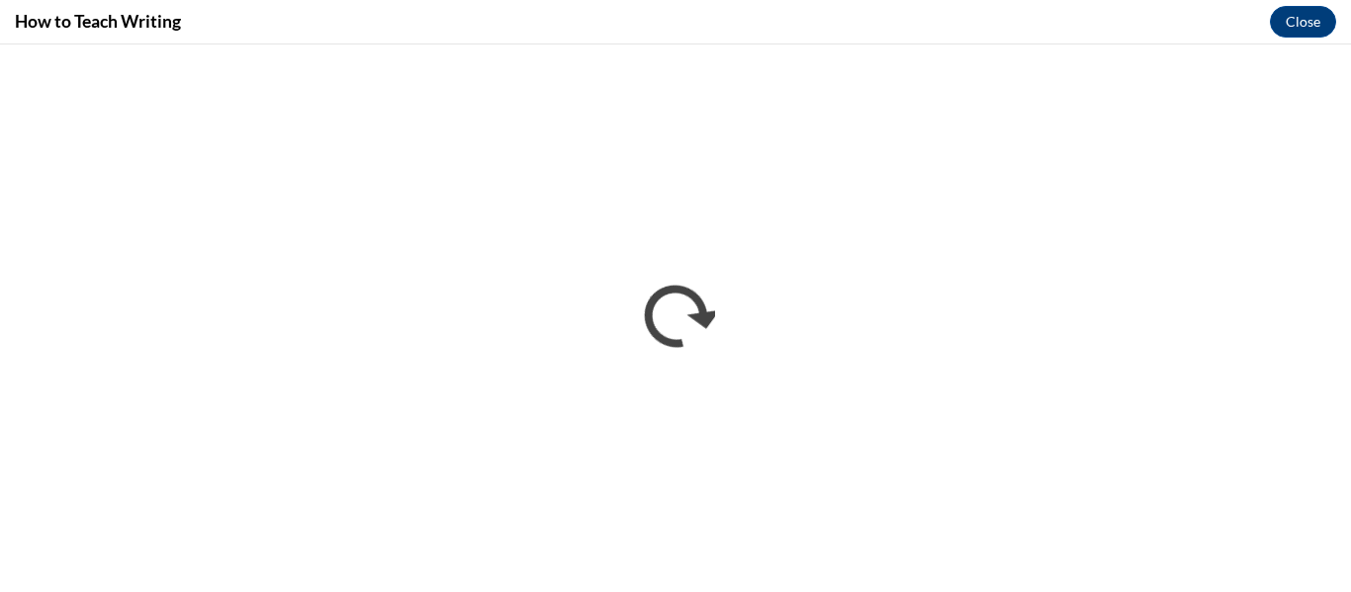
scroll to position [0, 0]
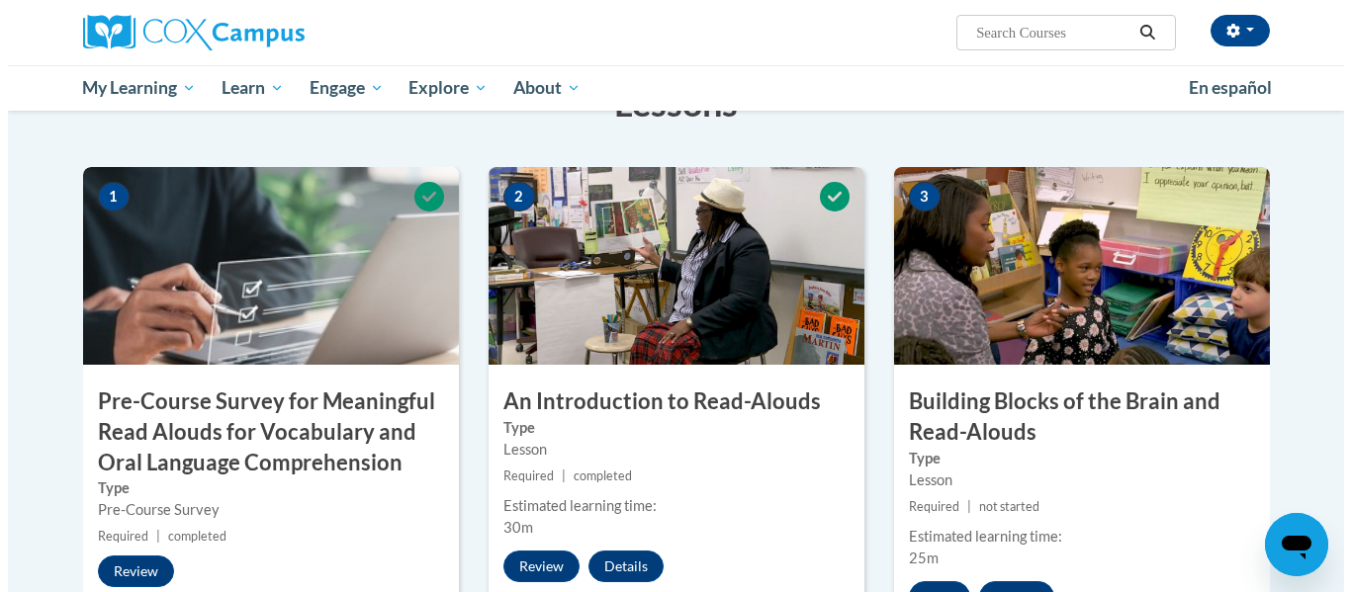
scroll to position [593, 0]
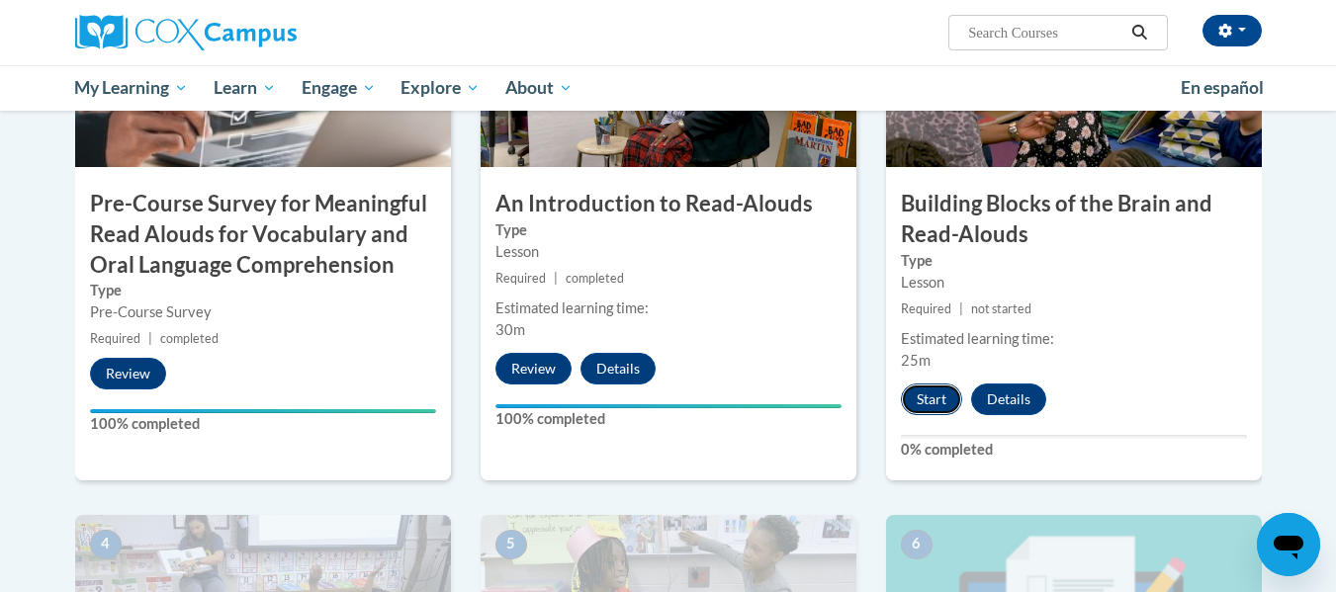
click at [930, 390] on button "Start" at bounding box center [931, 400] width 61 height 32
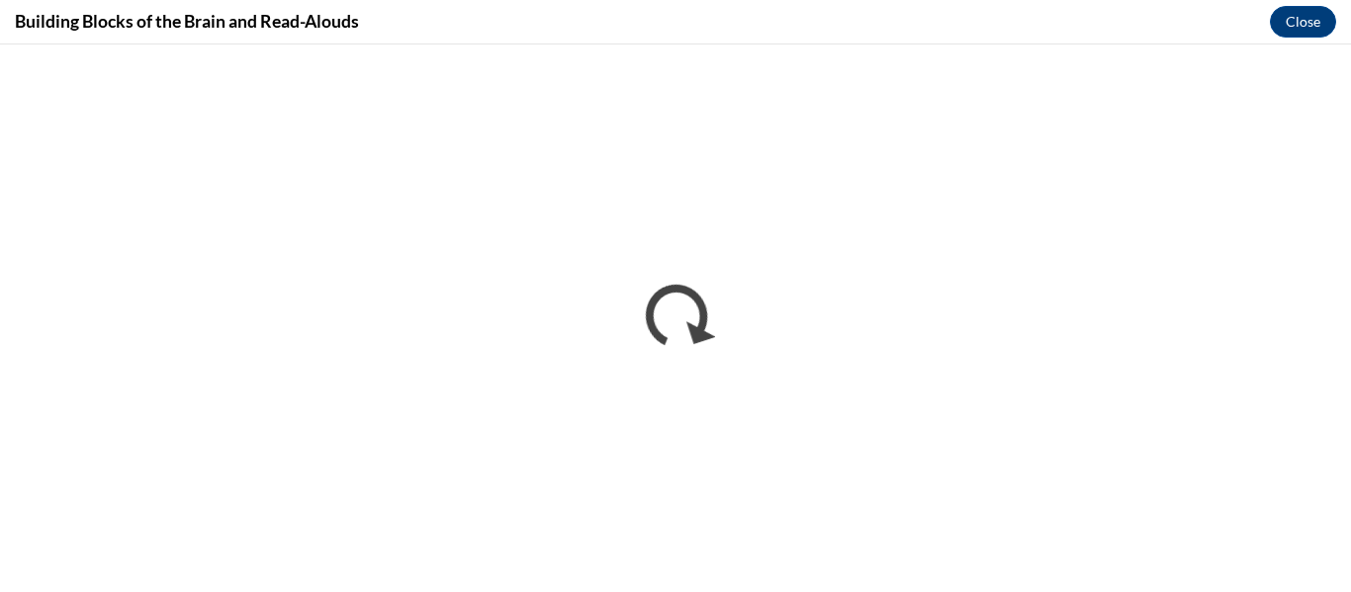
scroll to position [0, 0]
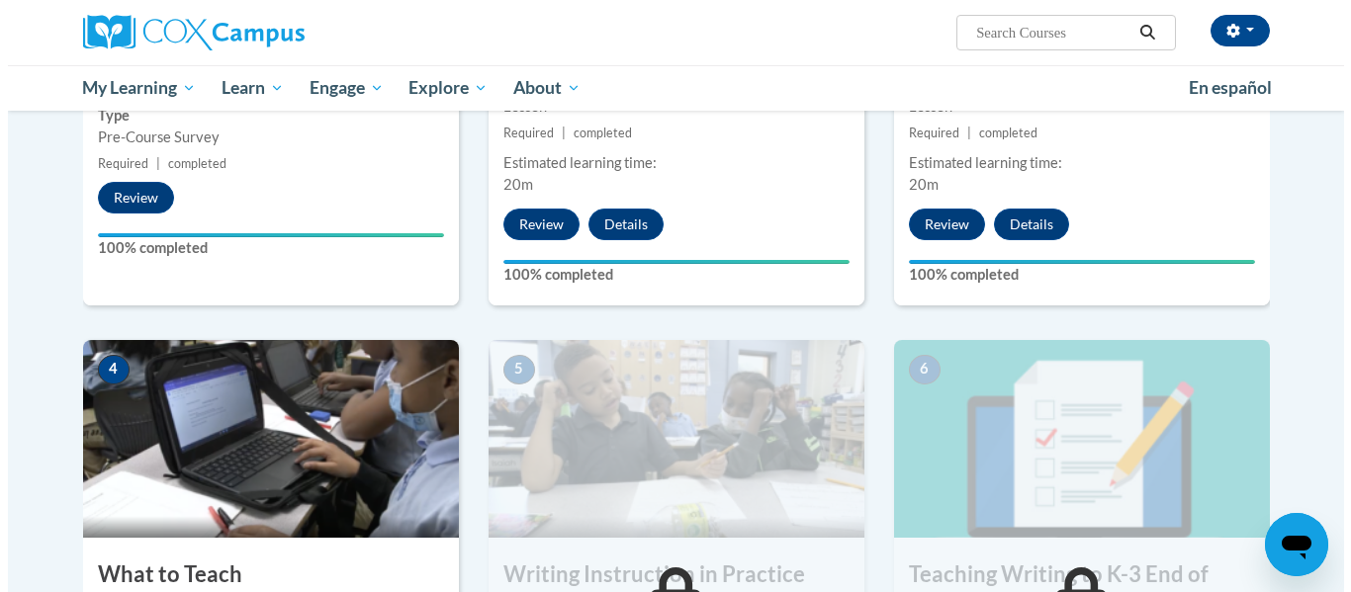
scroll to position [989, 0]
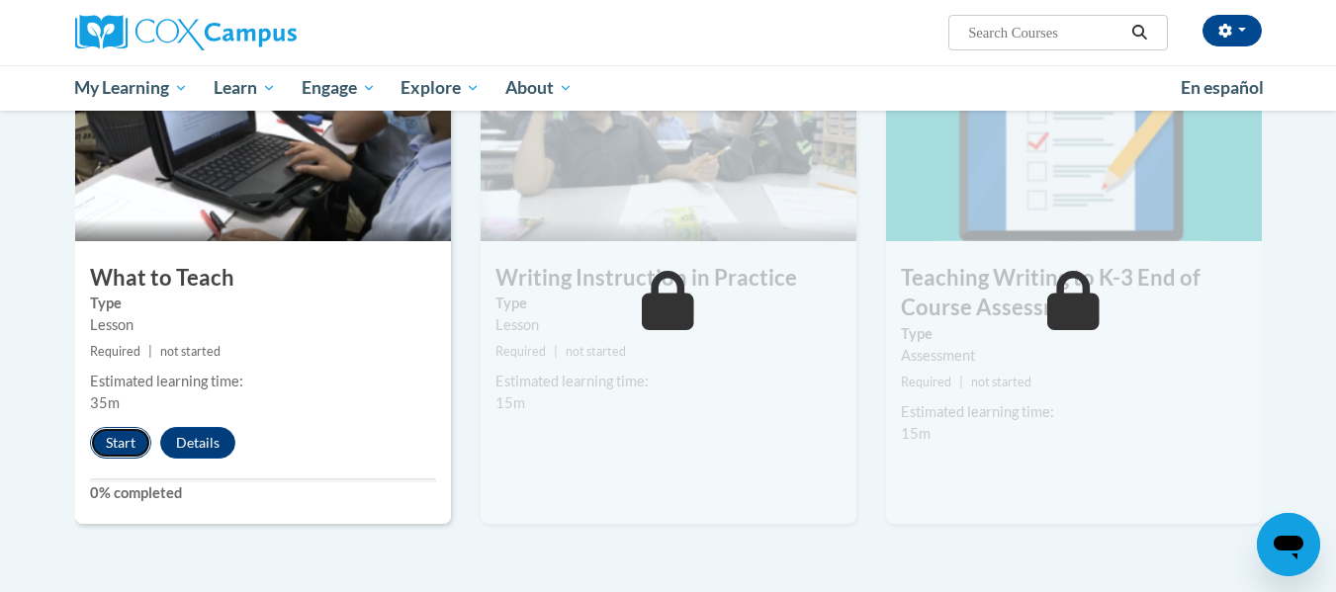
click at [117, 448] on button "Start" at bounding box center [120, 443] width 61 height 32
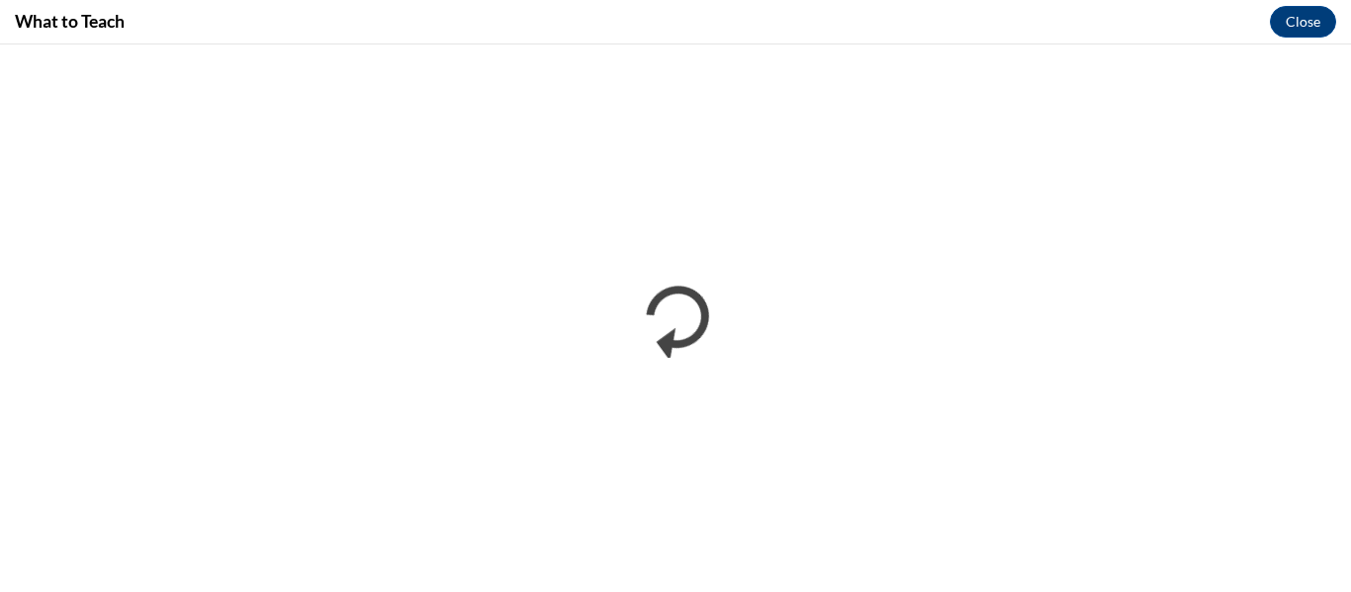
scroll to position [0, 0]
